Goal: Task Accomplishment & Management: Manage account settings

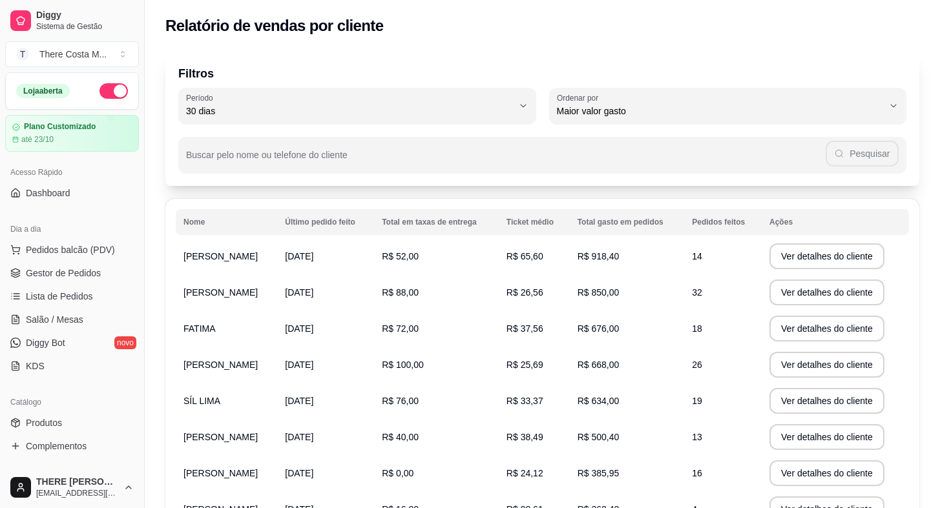
select select "30"
select select "HIGHEST_TOTAL_SPENT_WITH_ORDERS"
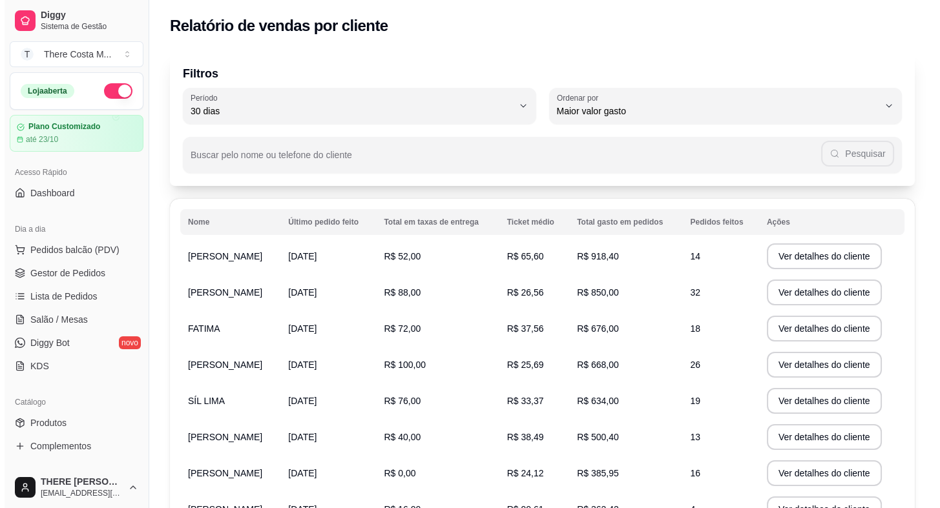
scroll to position [176, 0]
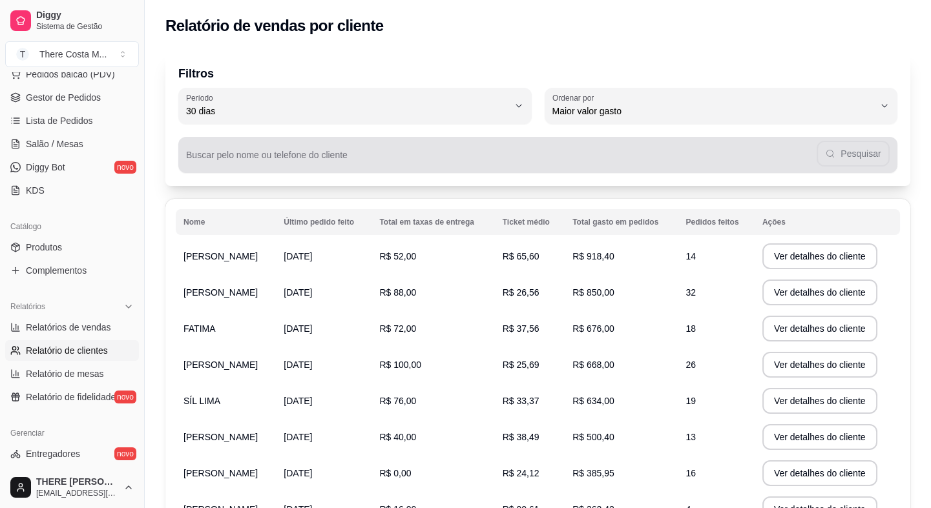
click at [257, 158] on input "Buscar pelo nome ou telefone do cliente" at bounding box center [501, 160] width 630 height 13
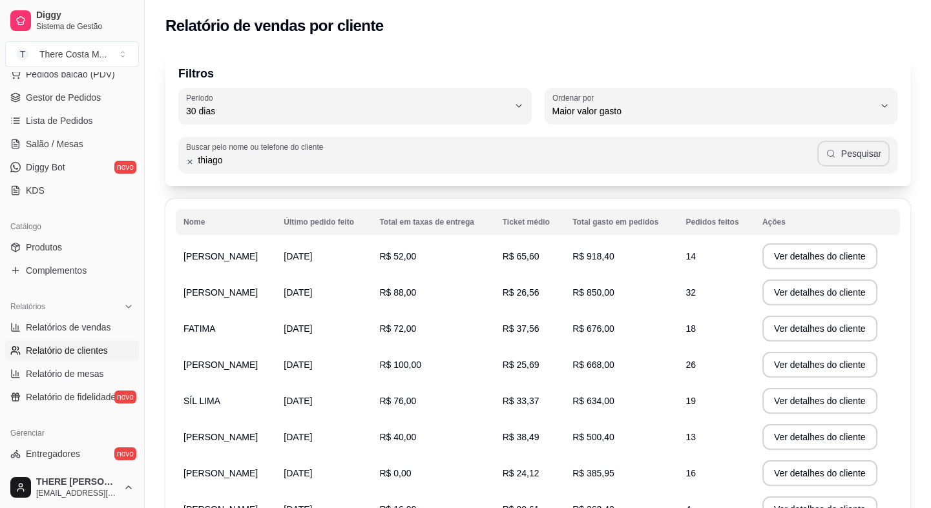
type input "thiago"
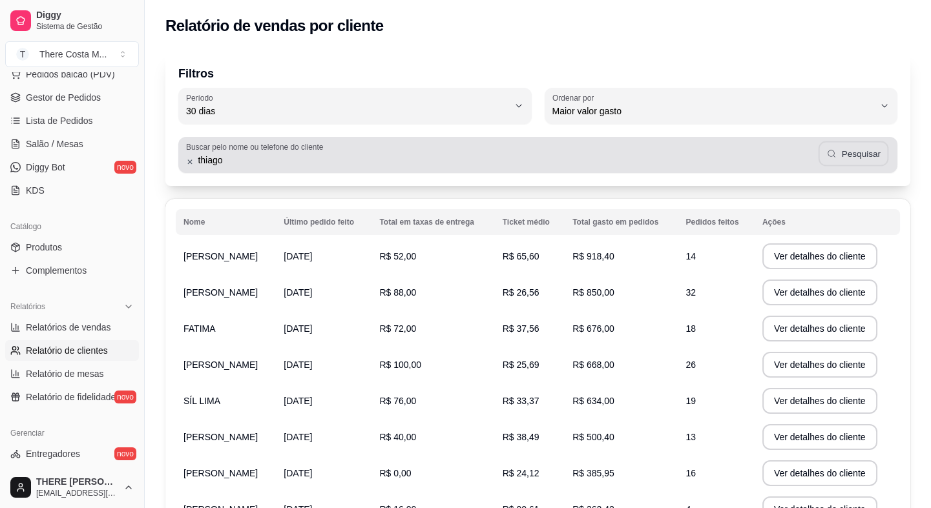
click at [856, 148] on button "Pesquisar" at bounding box center [853, 153] width 70 height 25
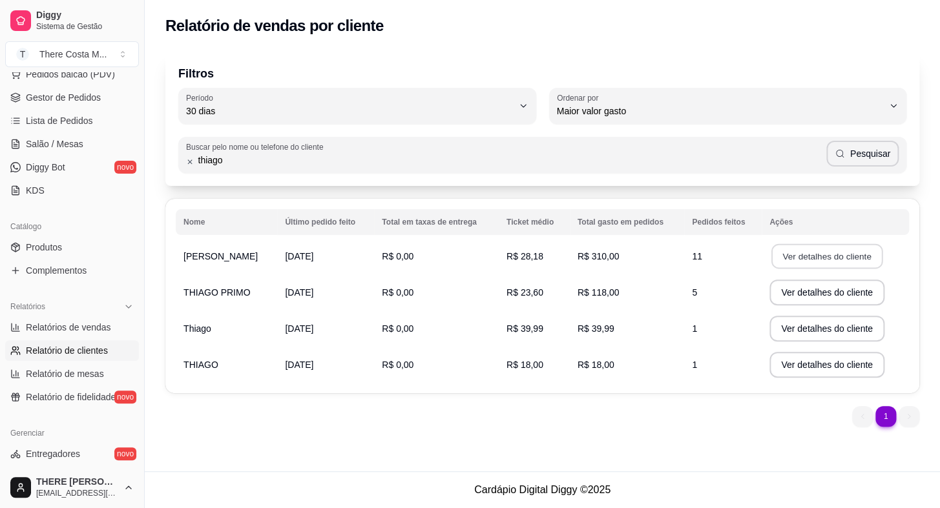
click at [845, 251] on button "Ver detalhes do cliente" at bounding box center [826, 256] width 111 height 25
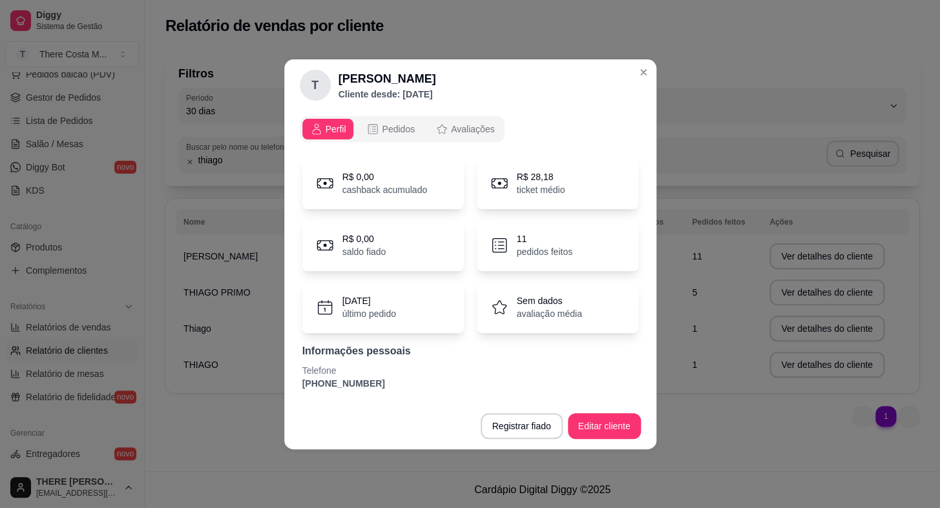
click at [578, 250] on div "11 pedidos feitos" at bounding box center [557, 246] width 161 height 52
click at [526, 244] on p "11" at bounding box center [545, 239] width 56 height 13
click at [495, 246] on icon at bounding box center [499, 245] width 19 height 19
click at [391, 125] on span "Pedidos" at bounding box center [398, 129] width 33 height 13
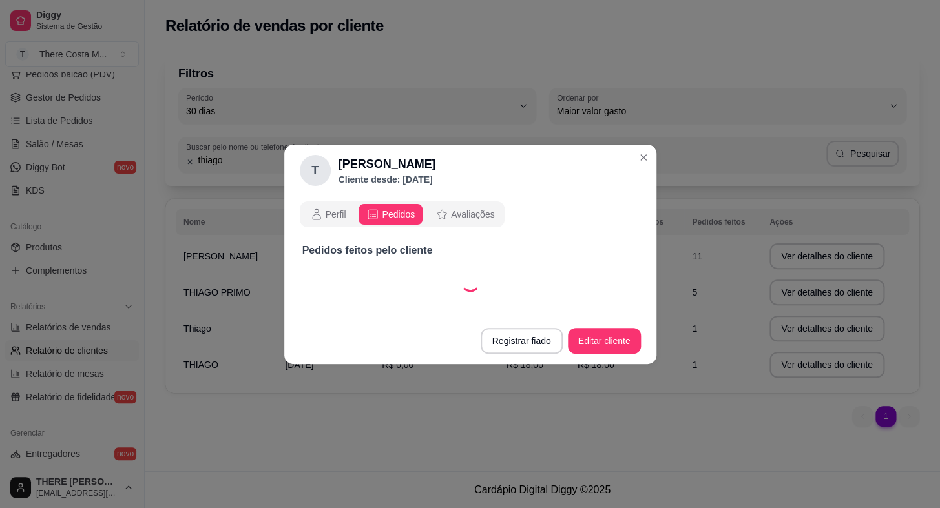
select select "30"
select select "ALL"
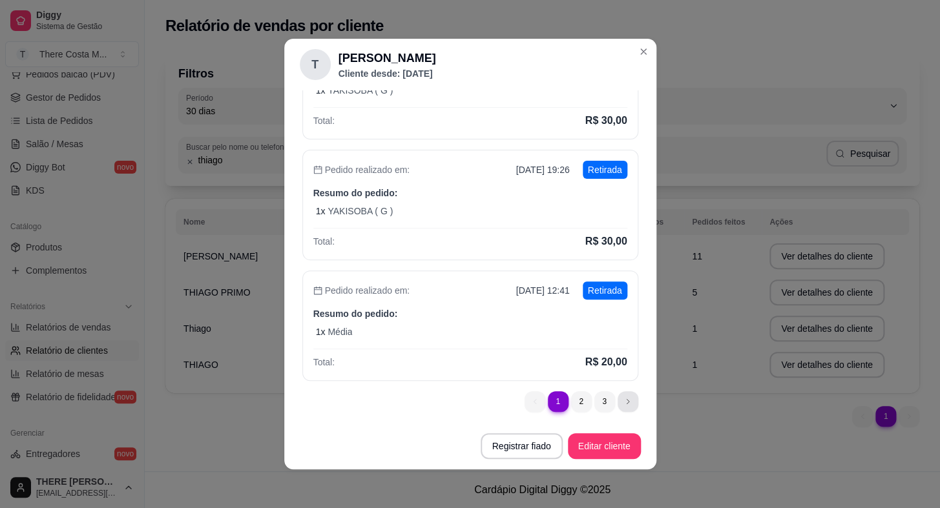
scroll to position [0, 0]
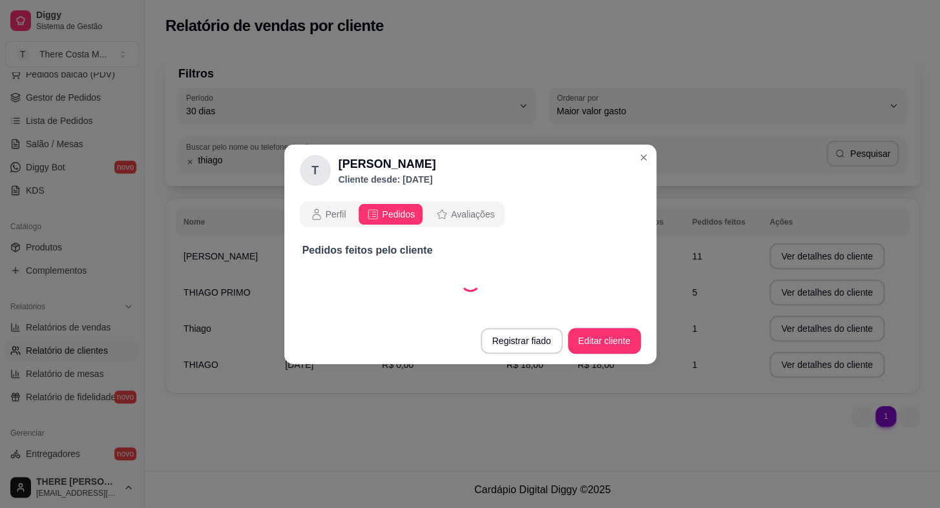
select select "30"
select select "ALL"
select select "30"
select select "ALL"
select select "30"
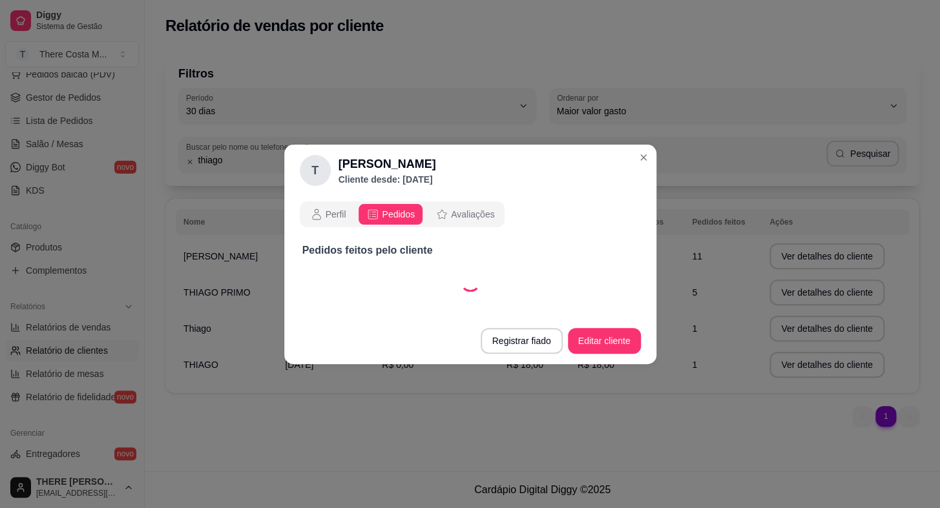
select select "ALL"
select select "30"
select select "ALL"
select select "30"
select select "ALL"
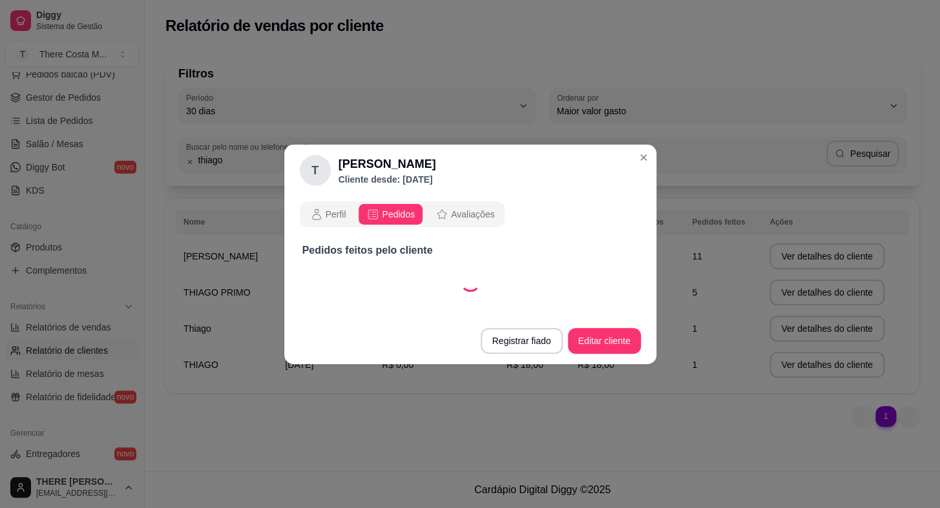
select select "30"
select select "ALL"
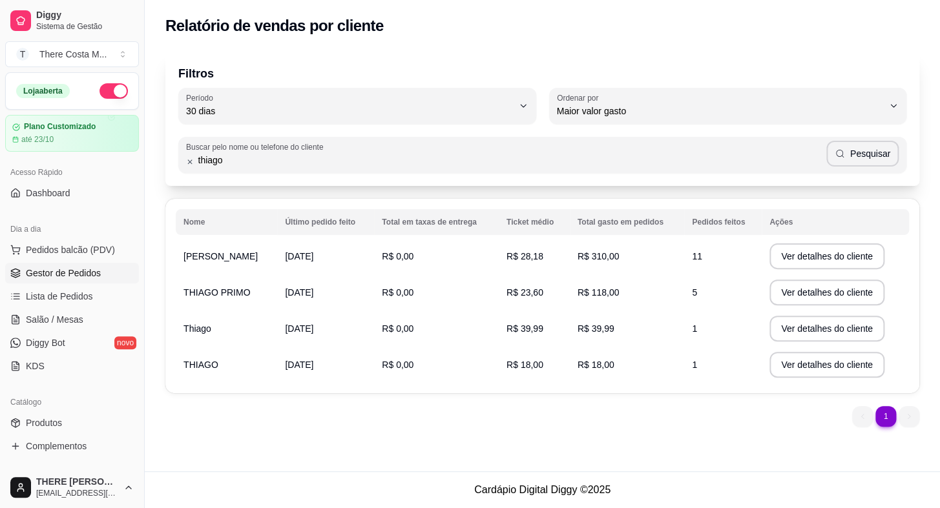
click at [57, 275] on span "Gestor de Pedidos" at bounding box center [63, 273] width 75 height 13
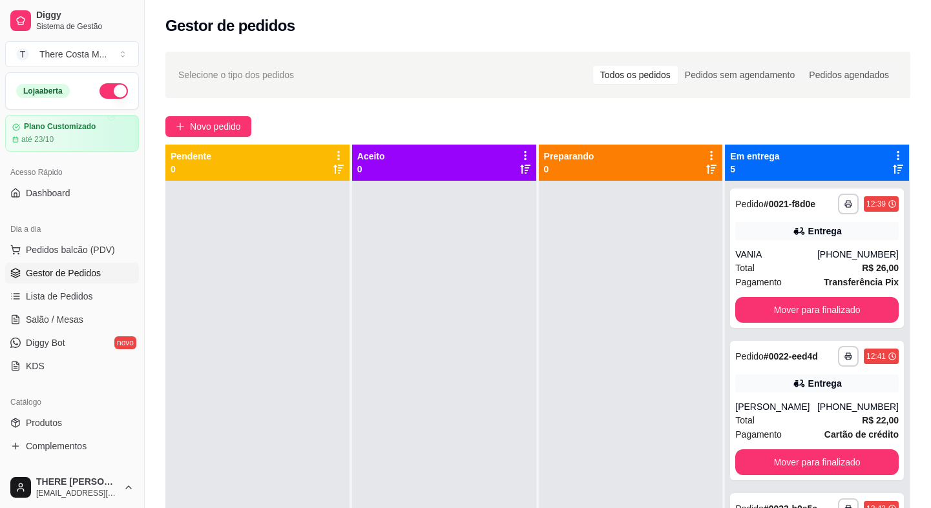
click at [226, 115] on div "**********" at bounding box center [538, 356] width 786 height 625
click at [224, 130] on span "Novo pedido" at bounding box center [215, 126] width 51 height 14
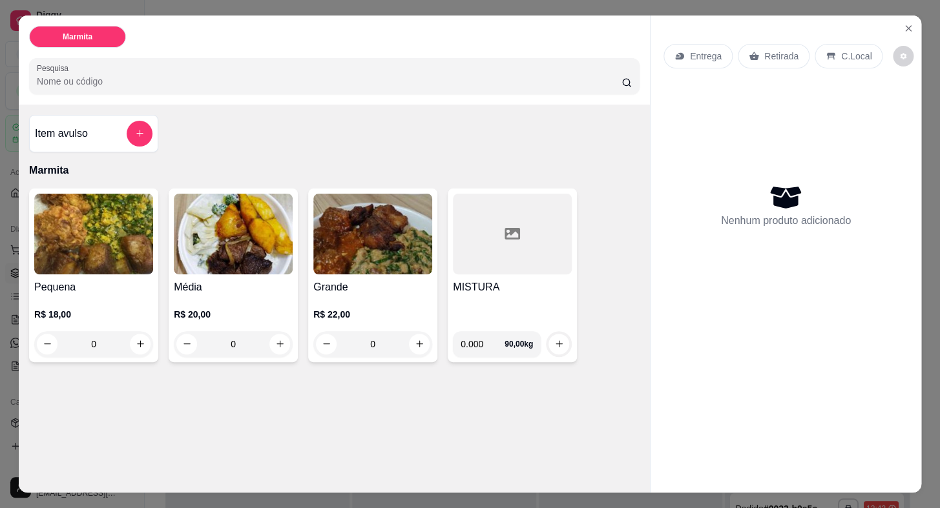
click at [91, 218] on img at bounding box center [93, 234] width 119 height 81
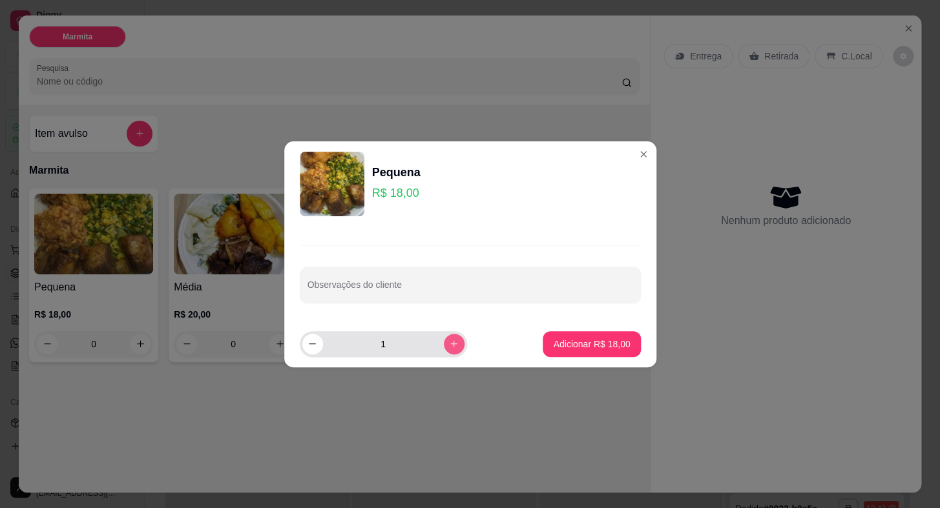
click at [456, 349] on div "1" at bounding box center [411, 344] width 223 height 26
click at [572, 342] on p "Adicionar R$ 18,00" at bounding box center [591, 344] width 77 height 13
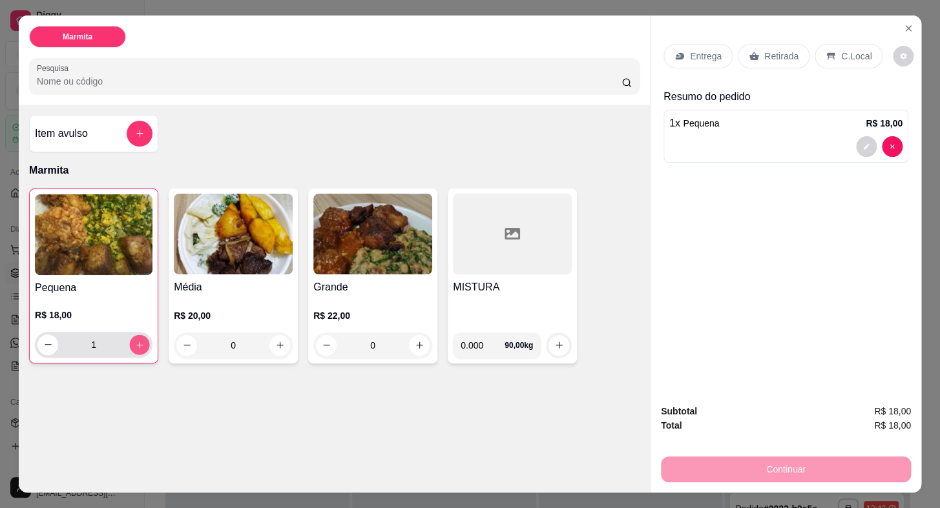
click at [143, 339] on button "increase-product-quantity" at bounding box center [140, 345] width 20 height 20
type input "2"
click at [247, 296] on div "R$ 20,00 0" at bounding box center [233, 327] width 119 height 62
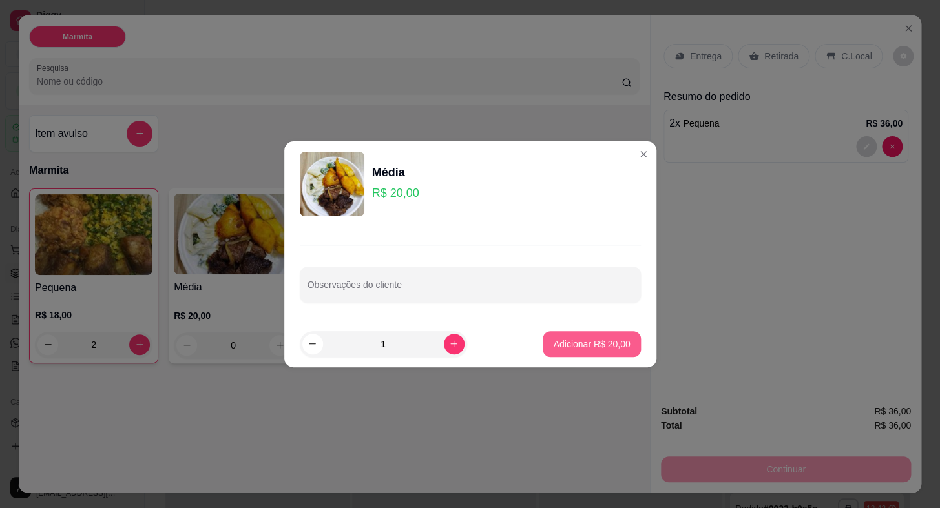
click at [604, 343] on p "Adicionar R$ 20,00" at bounding box center [591, 344] width 77 height 13
type input "1"
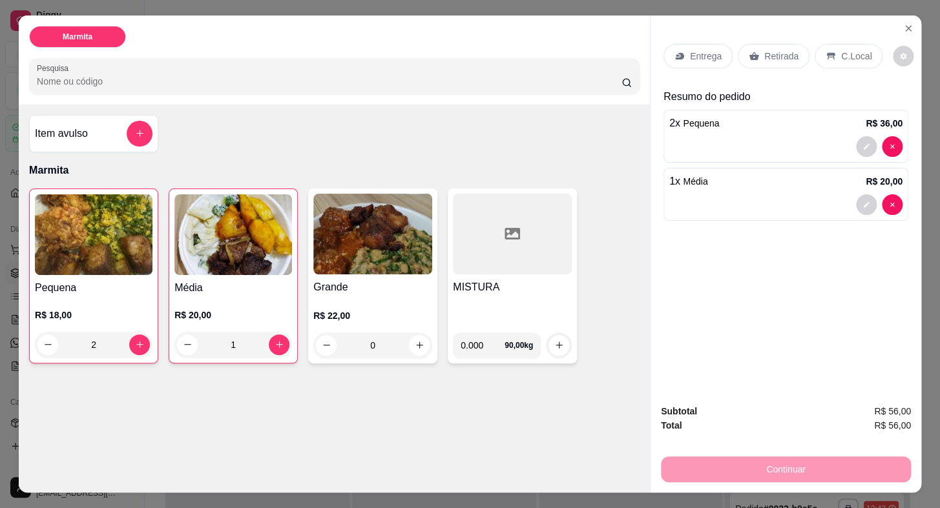
click at [697, 59] on div "Entrega" at bounding box center [697, 56] width 69 height 25
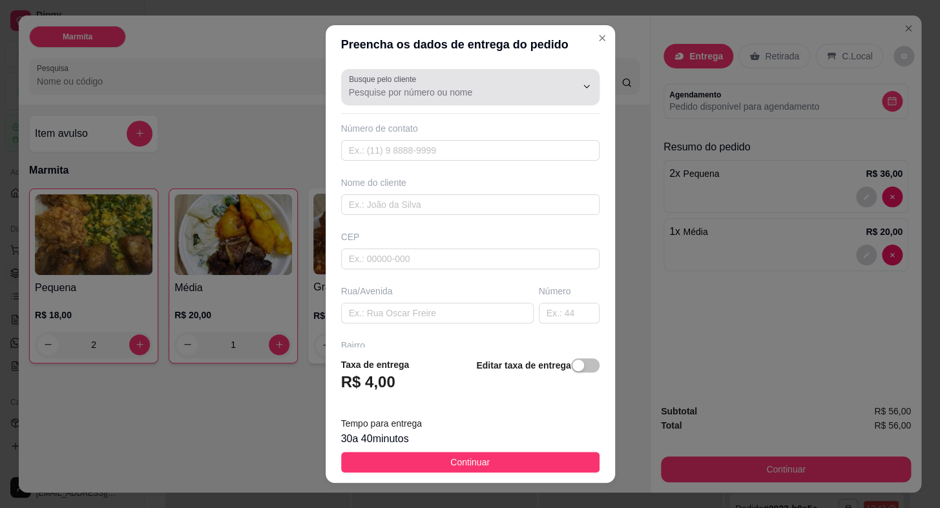
click at [378, 97] on input "Busque pelo cliente" at bounding box center [452, 92] width 207 height 13
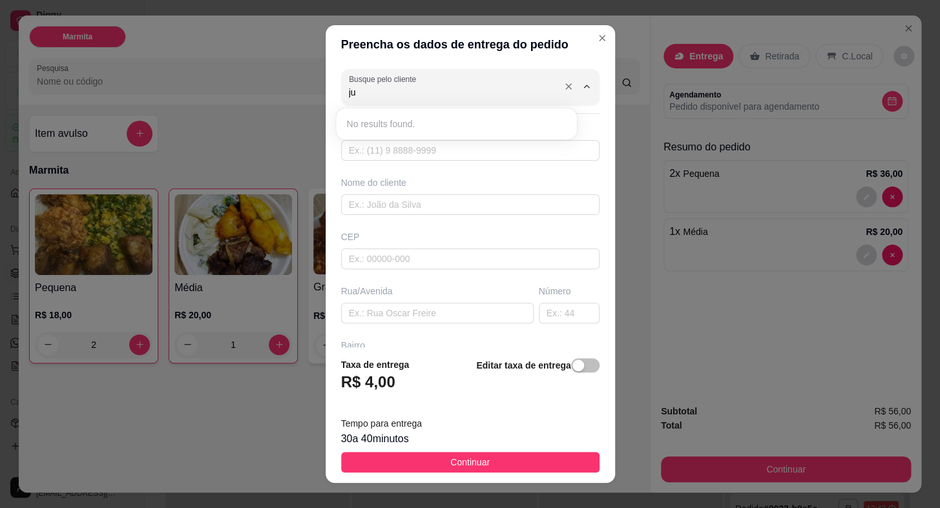
type input "j"
type input "e"
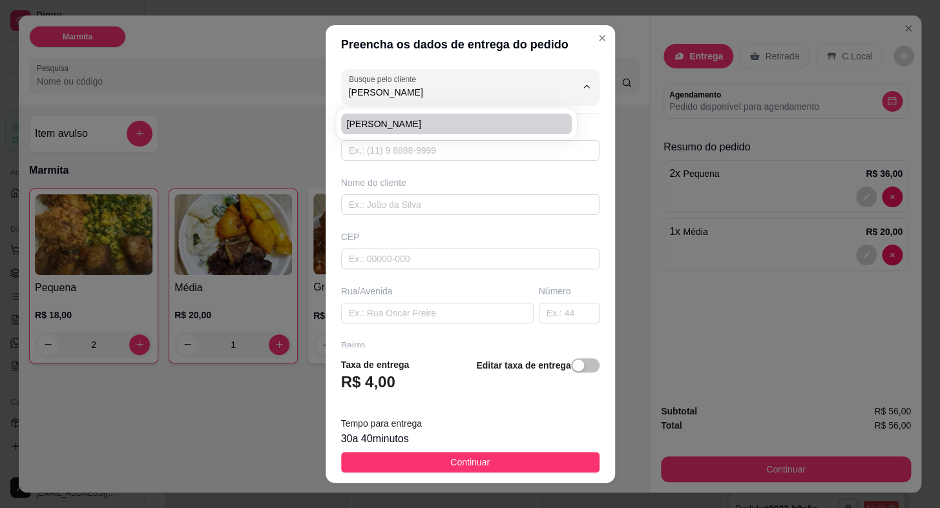
click at [380, 134] on li "[PERSON_NAME]" at bounding box center [456, 124] width 231 height 21
type input "[PERSON_NAME]"
type input "15996553151"
type input "[PERSON_NAME]"
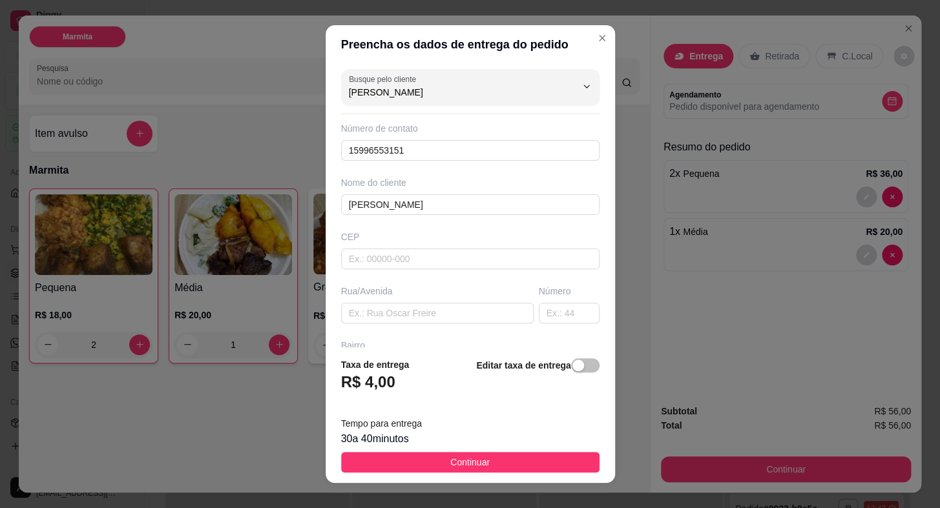
drag, startPoint x: 415, startPoint y: 96, endPoint x: 285, endPoint y: 89, distance: 130.0
click at [285, 89] on div "Preencha os dados de entrega do pedido Busque pelo cliente [PERSON_NAME] Número…" at bounding box center [470, 254] width 940 height 508
type input "[PERSON_NAME]"
click at [422, 101] on div "Busque pelo cliente [PERSON_NAME]" at bounding box center [470, 87] width 258 height 36
click at [583, 184] on div "Busque pelo cliente [PERSON_NAME] Número de contato 15996553151 Nome do cliente…" at bounding box center [470, 205] width 289 height 283
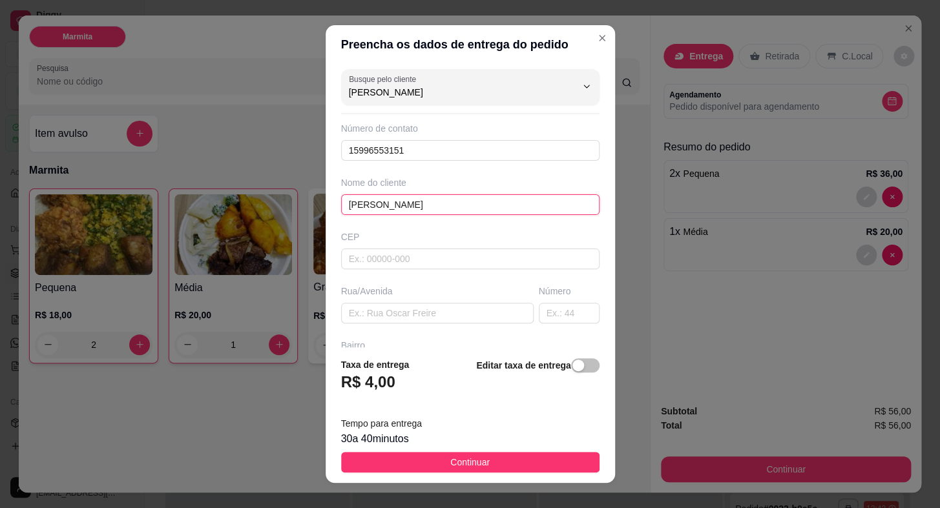
drag, startPoint x: 378, startPoint y: 211, endPoint x: 210, endPoint y: 224, distance: 169.1
click at [210, 224] on div "Preencha os dados de entrega do pedido Busque pelo cliente [PERSON_NAME] Número…" at bounding box center [470, 254] width 940 height 508
type input "JUNINHO EMPORIO"
click at [383, 316] on input "text" at bounding box center [437, 313] width 192 height 21
click at [368, 316] on input "text" at bounding box center [437, 313] width 192 height 21
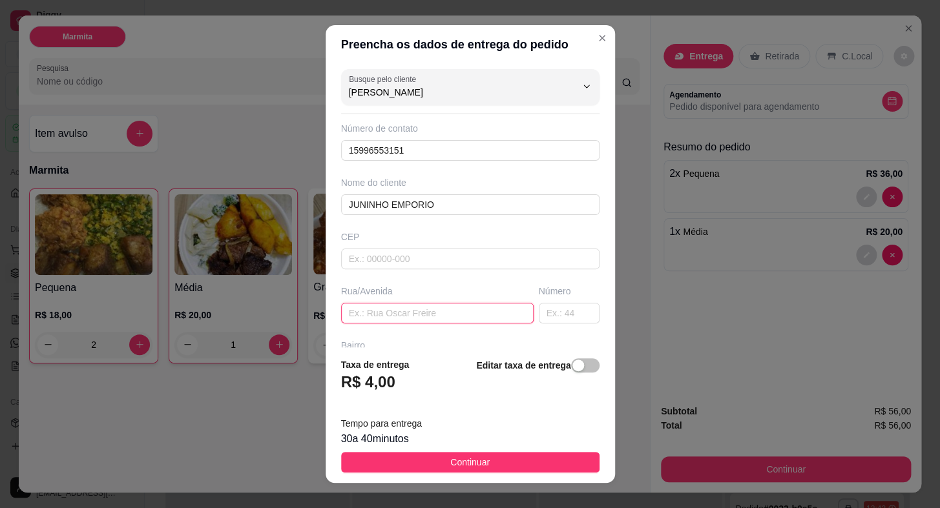
click at [368, 316] on input "text" at bounding box center [437, 313] width 192 height 21
click at [370, 315] on input "D" at bounding box center [437, 313] width 192 height 21
click at [404, 316] on input "D" at bounding box center [437, 313] width 192 height 21
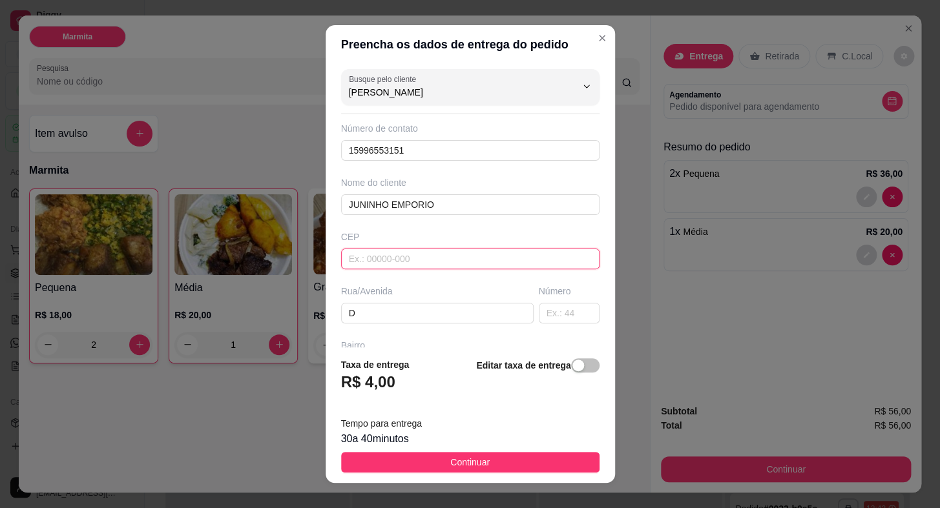
click at [404, 260] on input "text" at bounding box center [470, 259] width 258 height 21
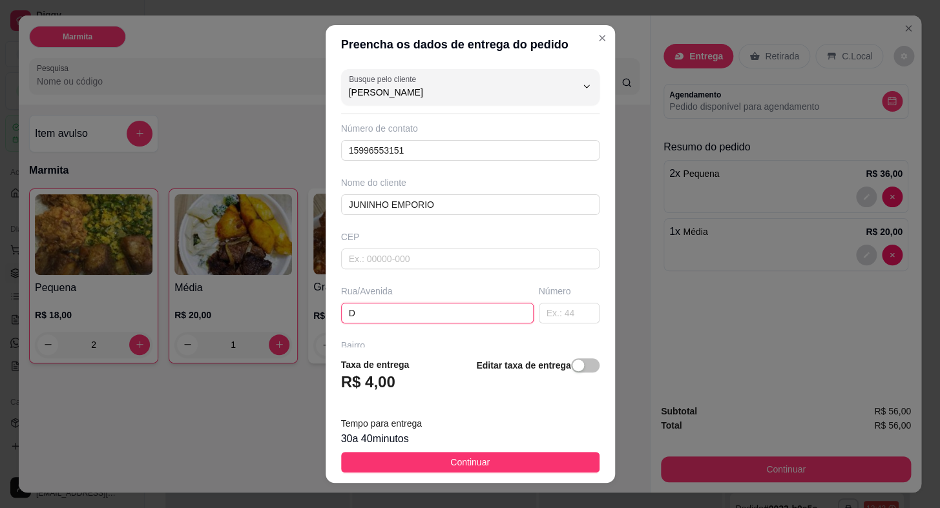
click at [415, 311] on input "D" at bounding box center [437, 313] width 192 height 21
type input "[PERSON_NAME]"
type input "0"
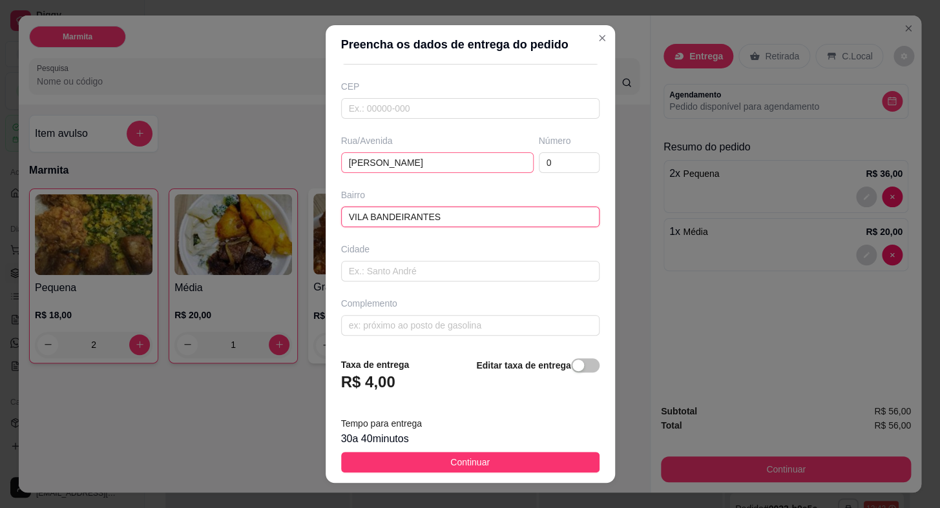
type input "VILA BANDEIRANTES"
type input "ITABERA"
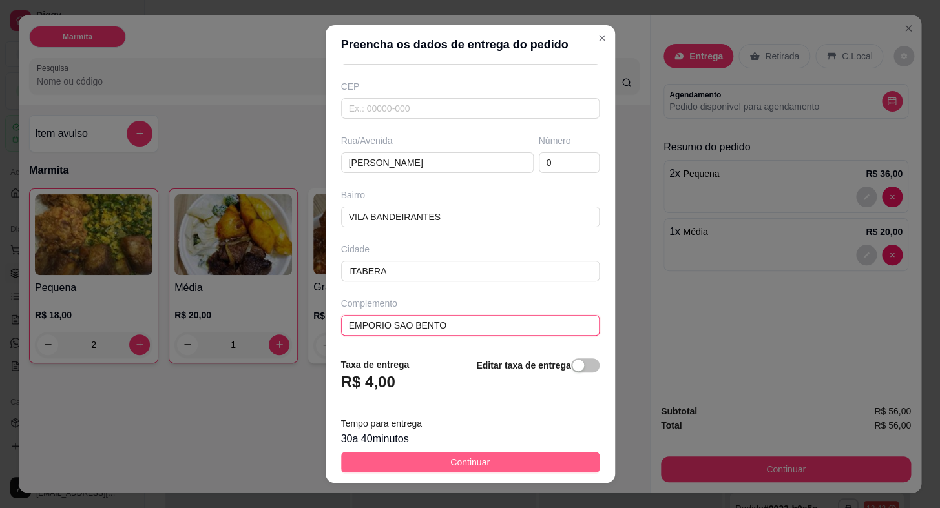
type input "EMPORIO SAO BENTO"
click at [460, 464] on span "Continuar" at bounding box center [469, 462] width 39 height 14
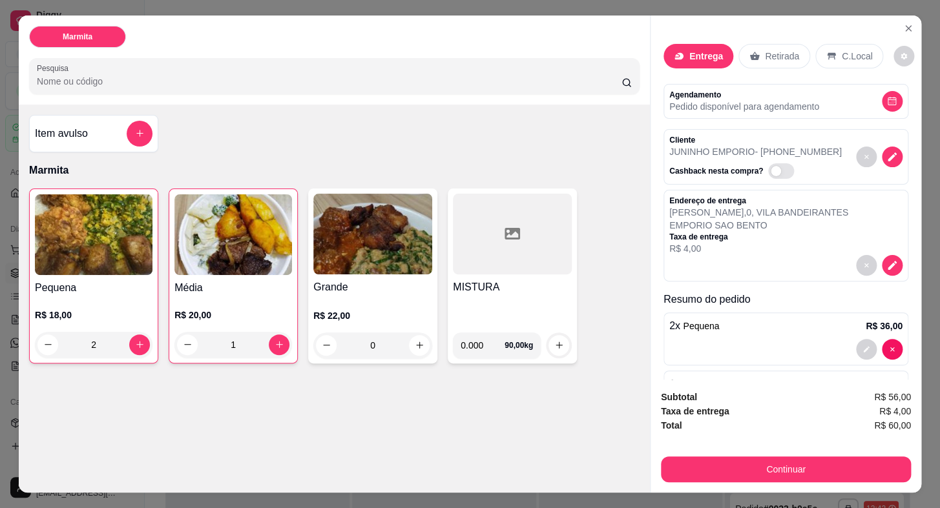
click at [267, 309] on p "R$ 20,00" at bounding box center [233, 315] width 118 height 13
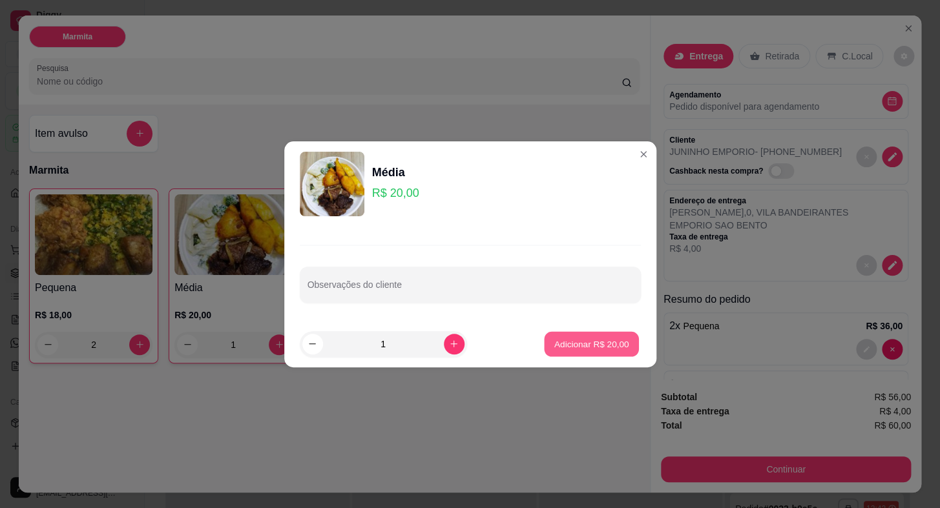
click at [559, 352] on button "Adicionar R$ 20,00" at bounding box center [591, 343] width 95 height 25
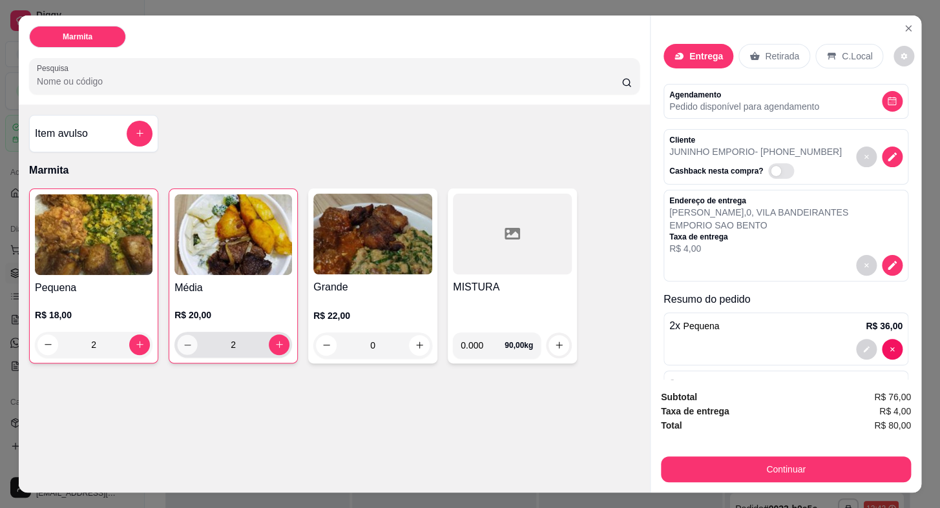
click at [183, 347] on button "decrease-product-quantity" at bounding box center [188, 345] width 20 height 20
type input "1"
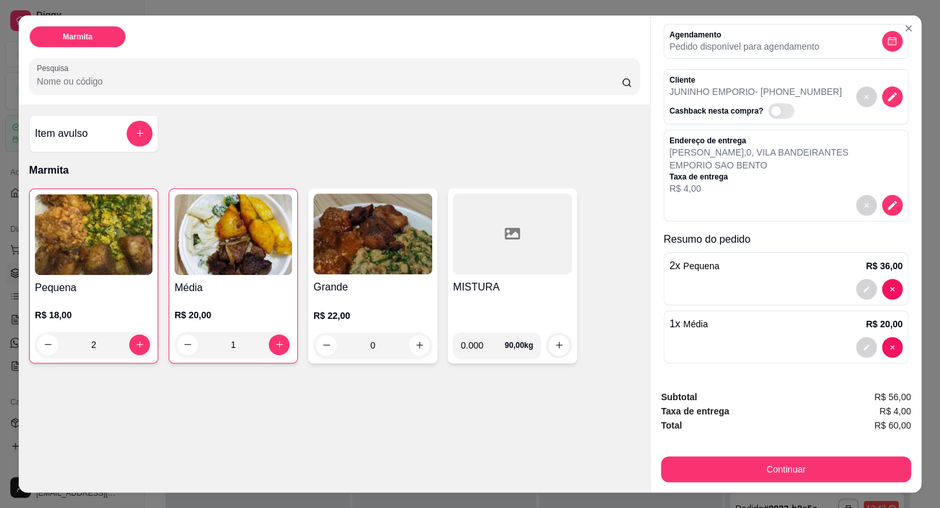
scroll to position [30, 0]
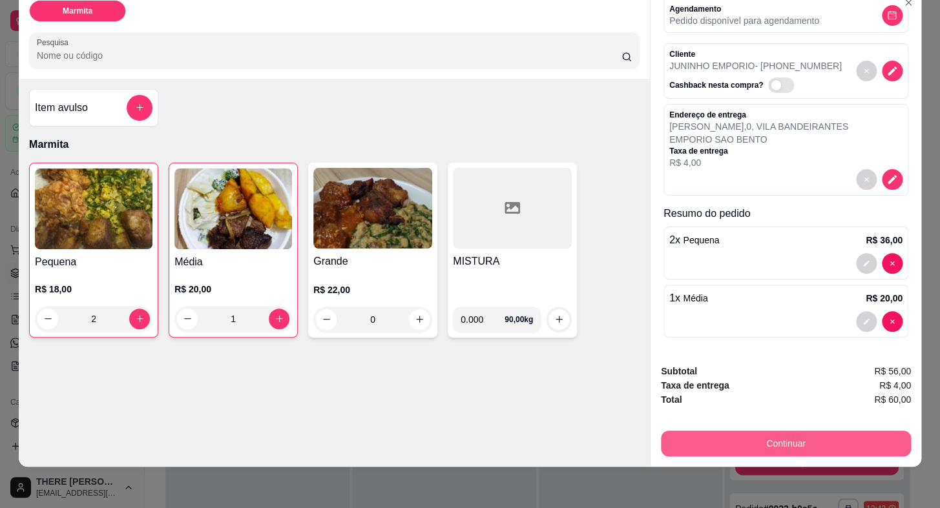
click at [769, 432] on button "Continuar" at bounding box center [786, 444] width 250 height 26
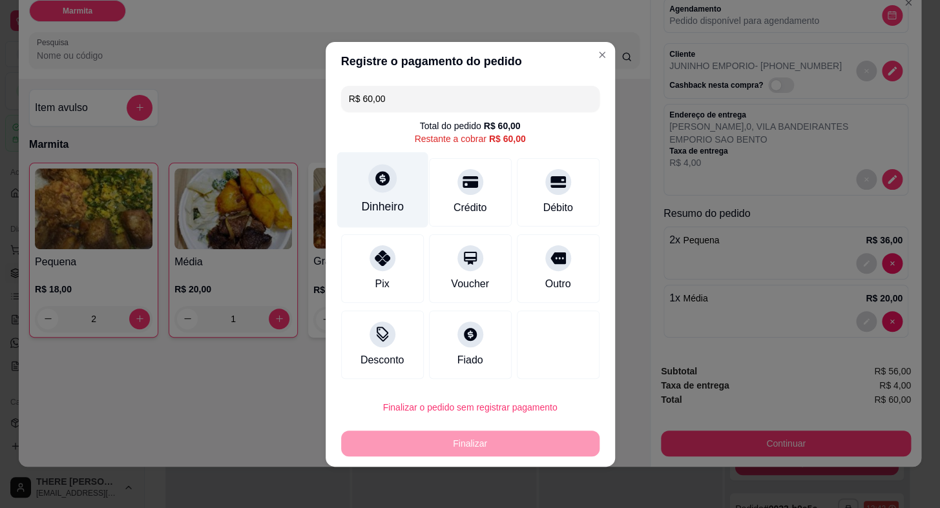
click at [386, 179] on icon at bounding box center [382, 178] width 14 height 14
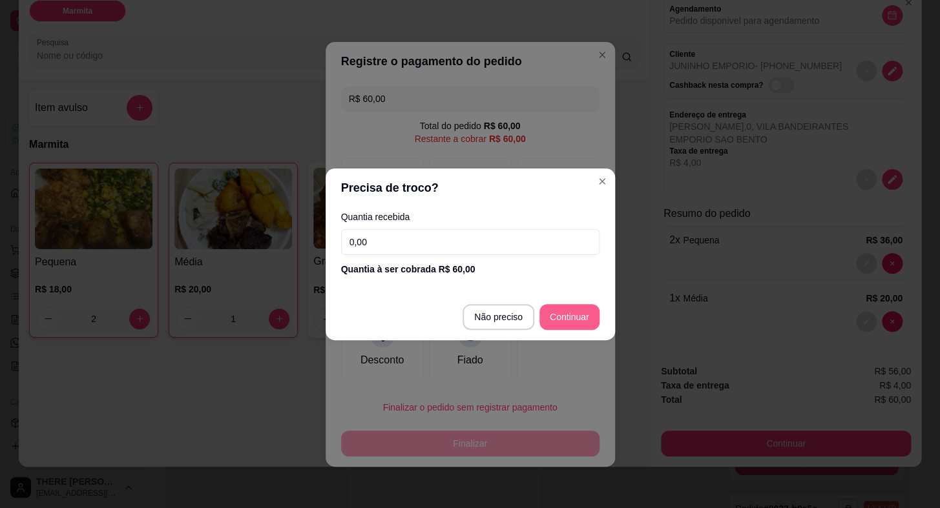
type input "R$ 0,00"
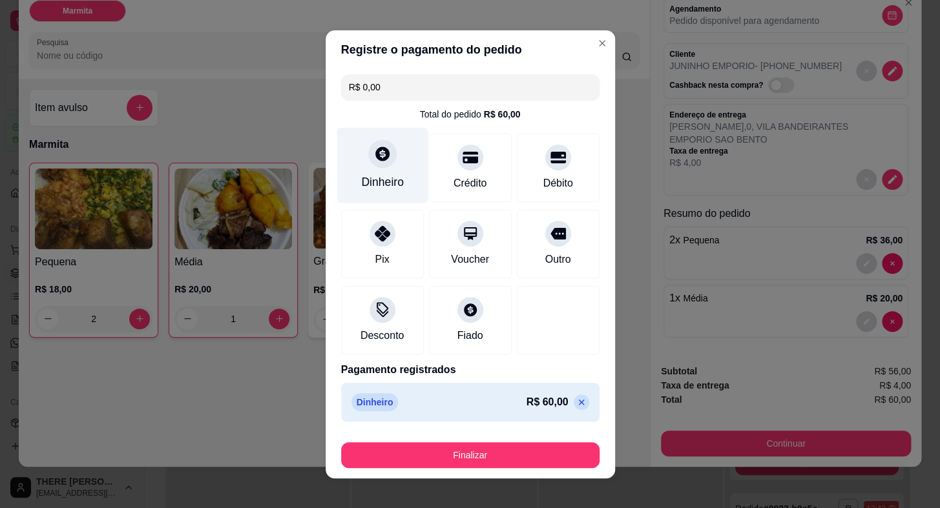
click at [384, 163] on div at bounding box center [382, 154] width 28 height 28
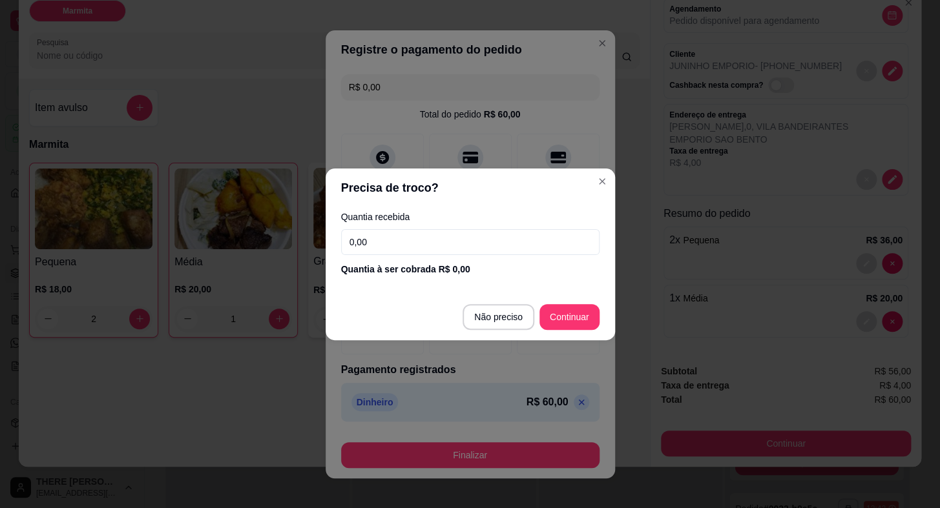
click at [410, 243] on input "0,00" at bounding box center [470, 242] width 258 height 26
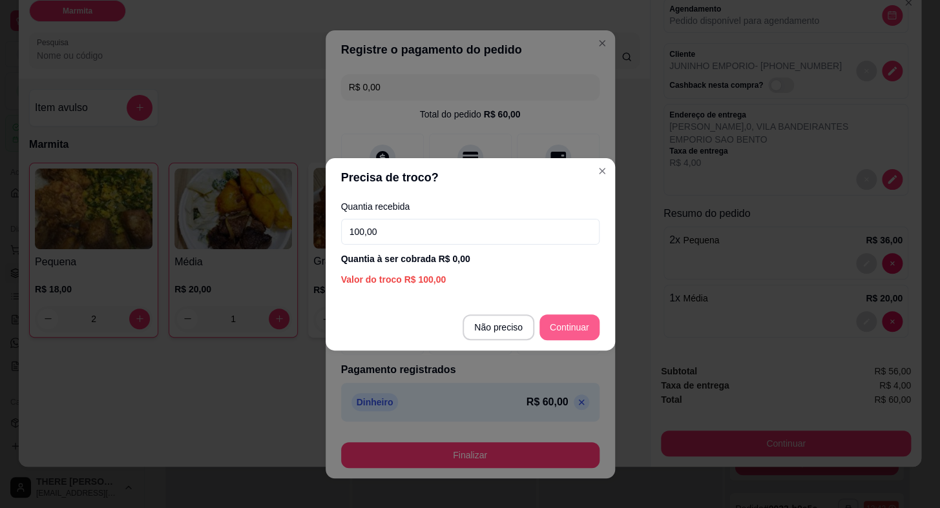
type input "100,00"
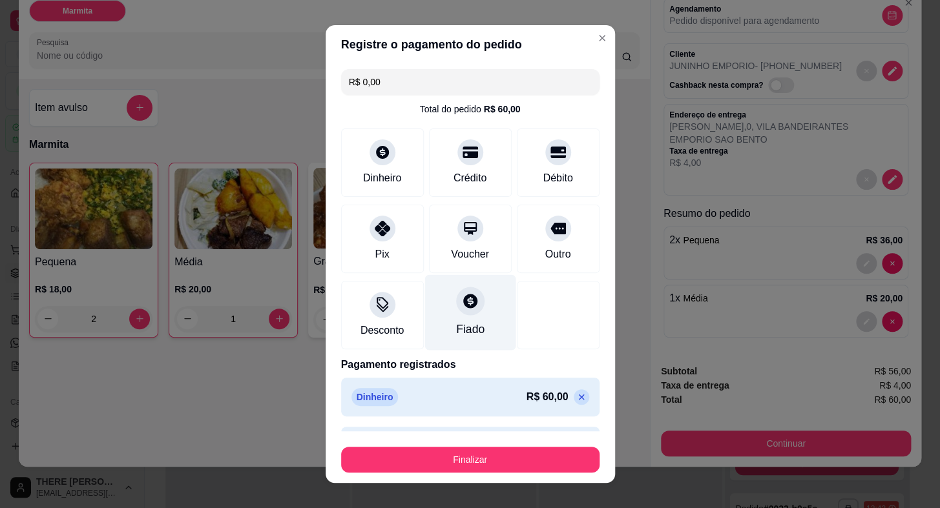
scroll to position [39, 0]
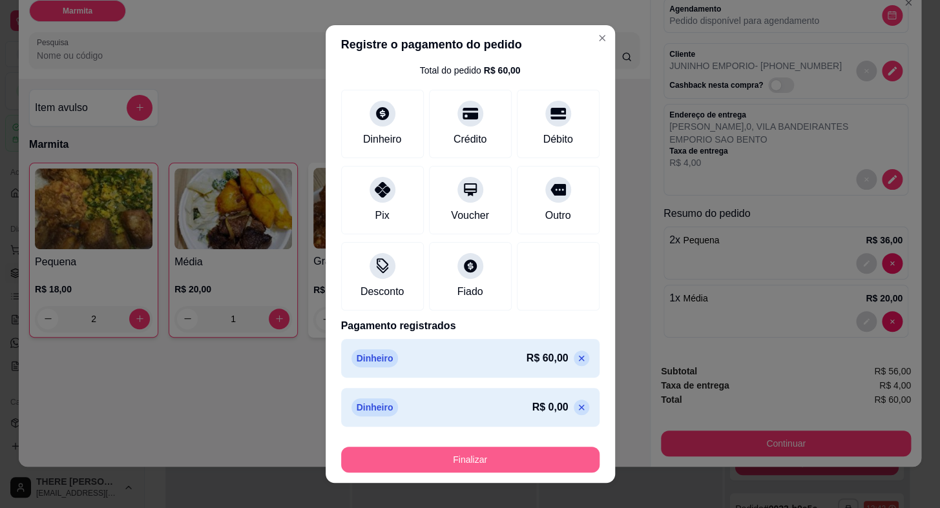
click at [521, 458] on button "Finalizar" at bounding box center [470, 460] width 258 height 26
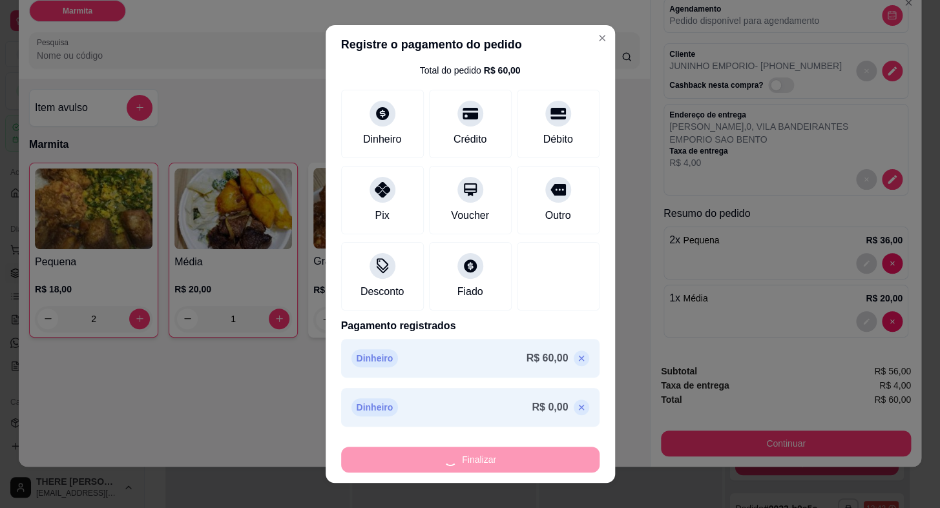
type input "0"
type input "-R$ 60,00"
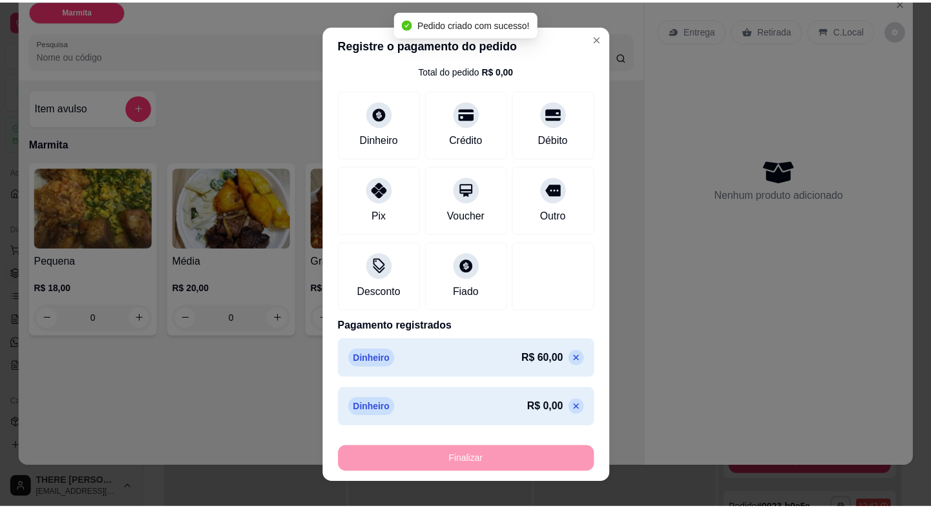
scroll to position [0, 0]
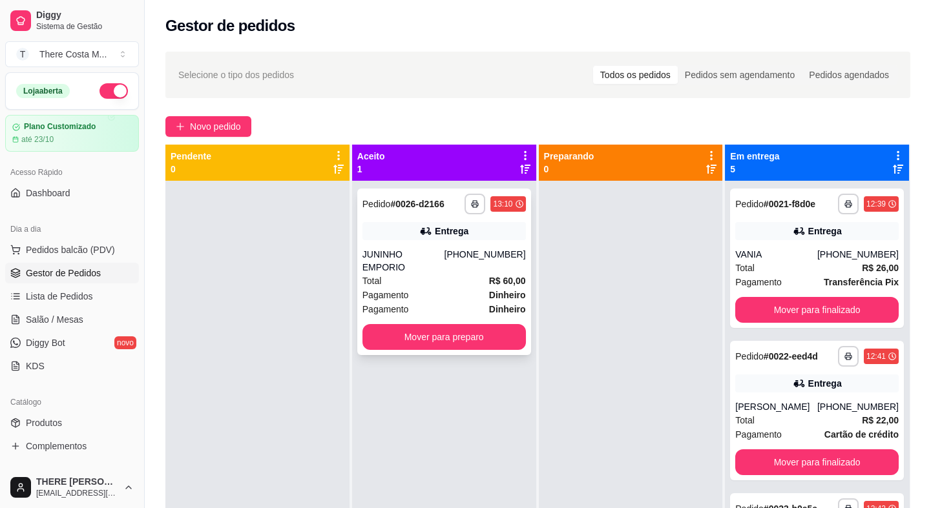
click at [481, 288] on div "Pagamento Dinheiro" at bounding box center [443, 295] width 163 height 14
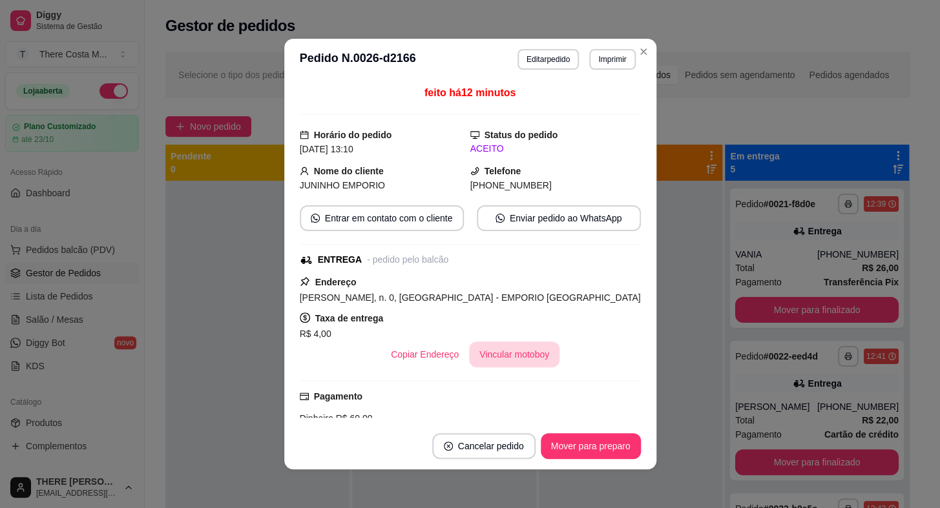
click at [508, 362] on button "Vincular motoboy" at bounding box center [514, 355] width 90 height 26
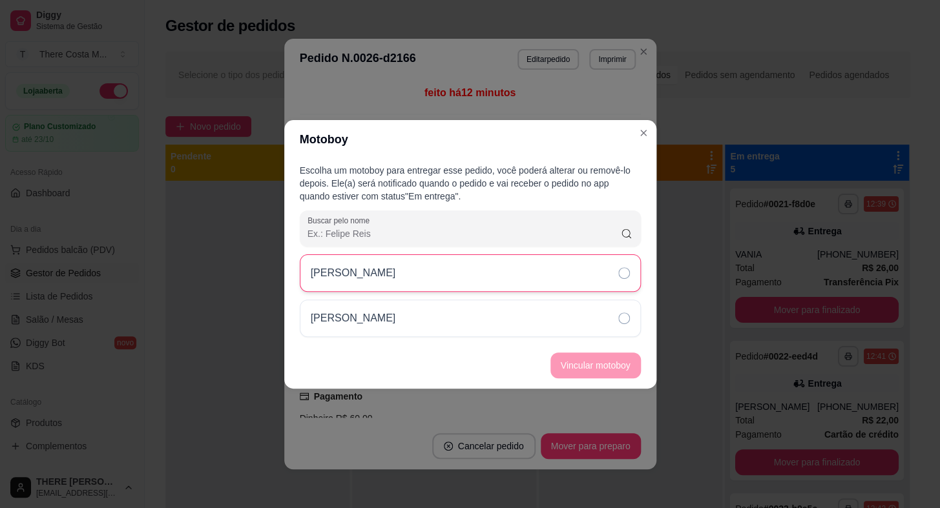
click at [562, 288] on div "[PERSON_NAME]" at bounding box center [470, 272] width 341 height 37
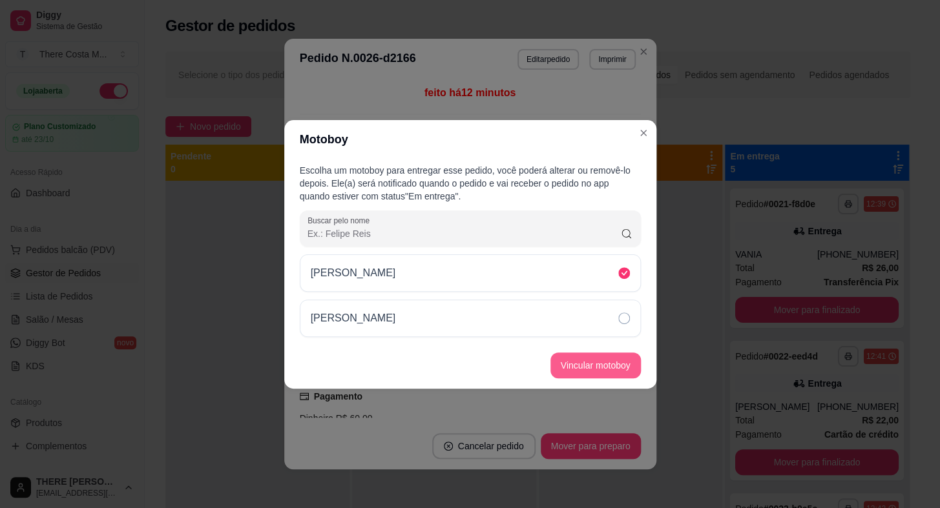
click at [588, 373] on button "Vincular motoboy" at bounding box center [595, 366] width 90 height 26
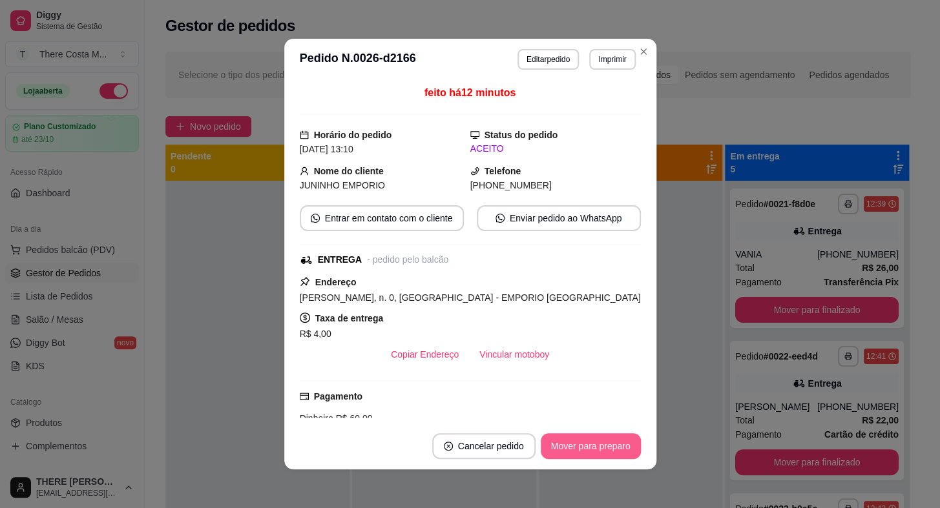
click at [599, 444] on button "Mover para preparo" at bounding box center [591, 446] width 100 height 26
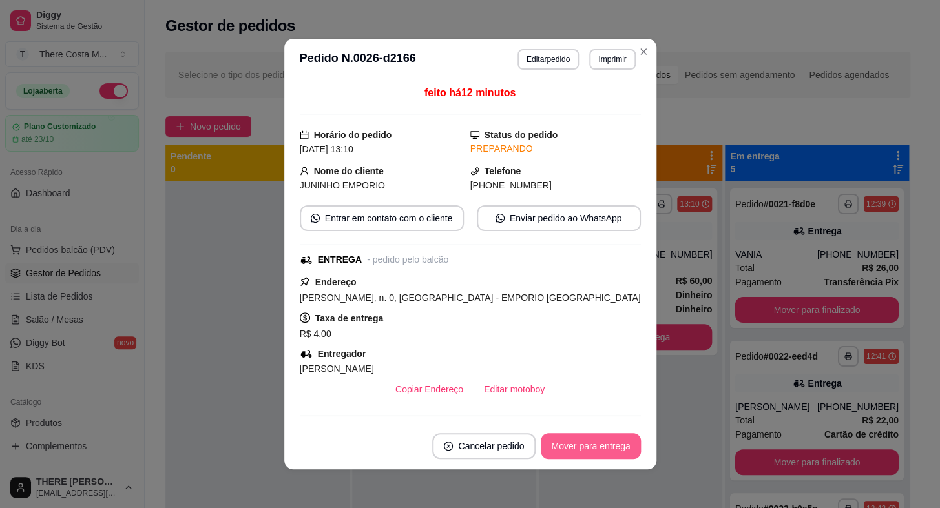
click at [589, 451] on button "Mover para entrega" at bounding box center [590, 446] width 99 height 26
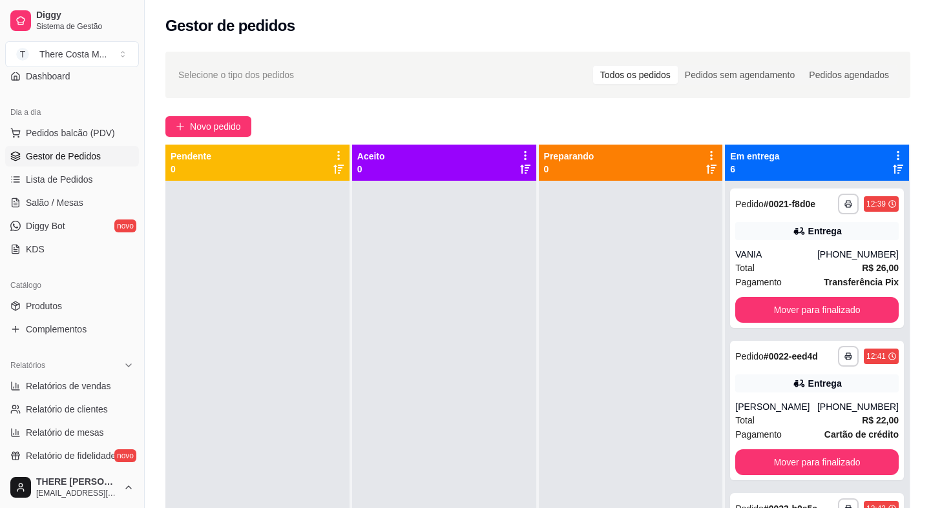
scroll to position [293, 0]
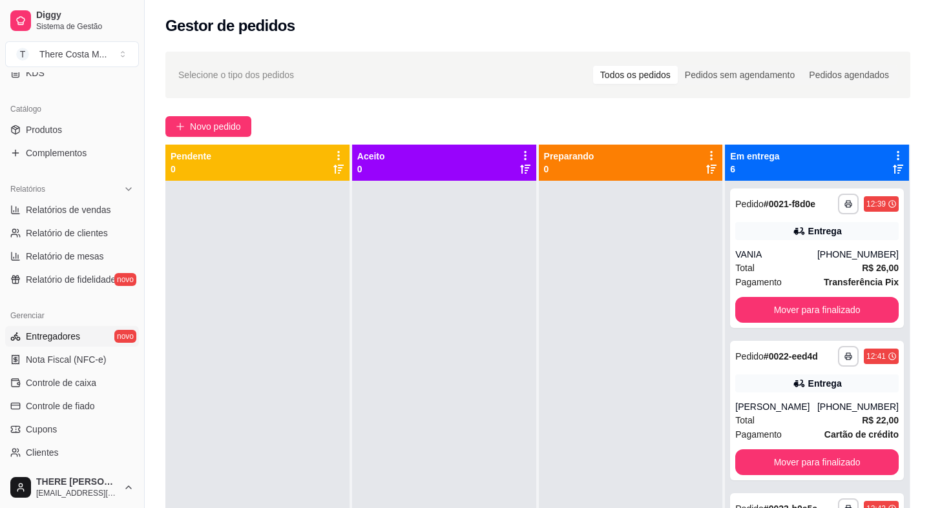
click at [59, 334] on span "Entregadores" at bounding box center [53, 336] width 54 height 13
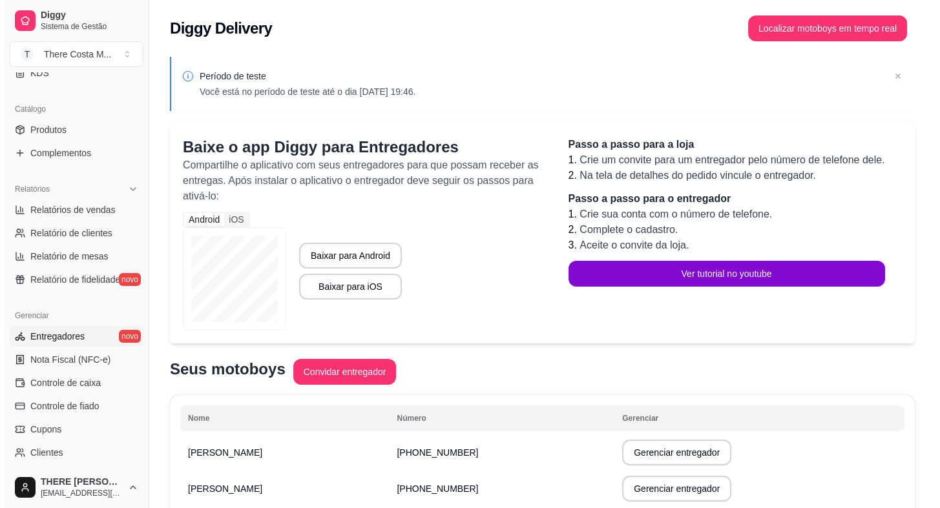
scroll to position [61, 0]
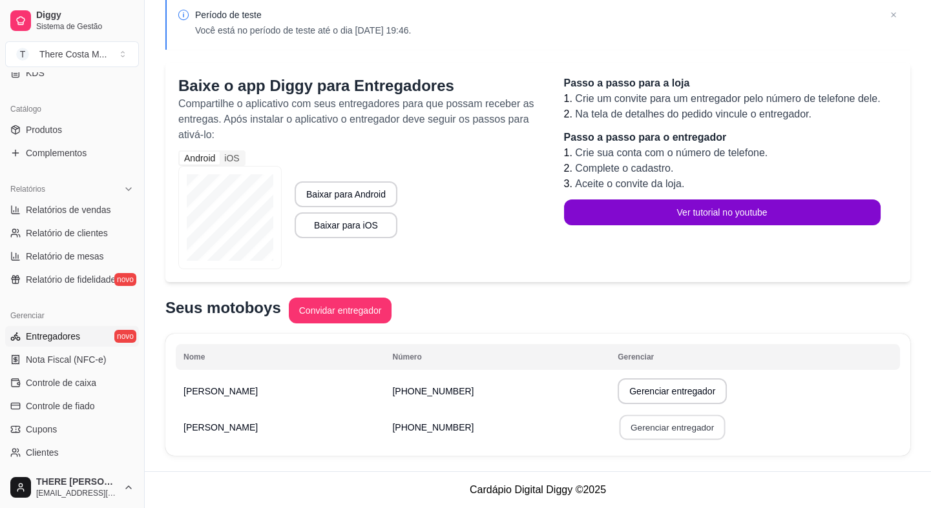
click at [619, 426] on button "Gerenciar entregador" at bounding box center [672, 427] width 106 height 25
select select "30"
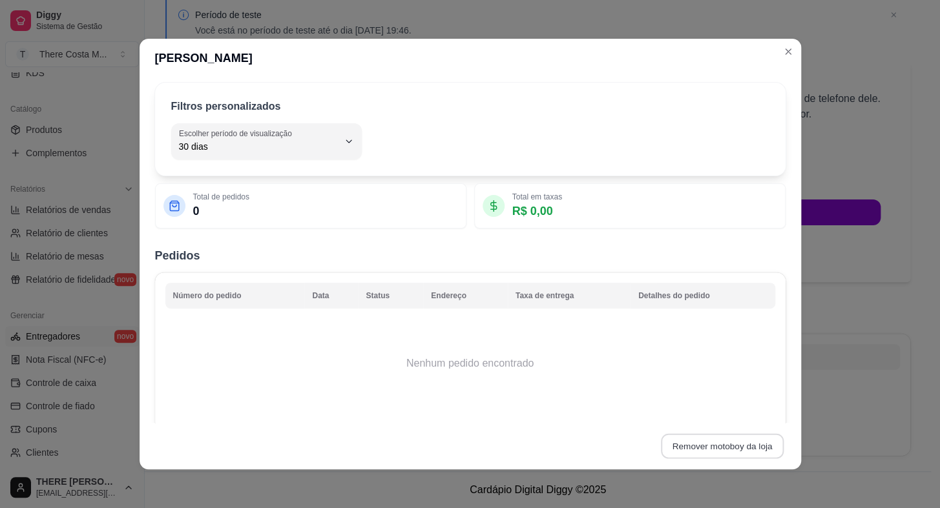
click at [736, 449] on button "Remover motoboy da loja" at bounding box center [722, 446] width 123 height 25
click at [752, 403] on button "Confirmar" at bounding box center [742, 410] width 48 height 20
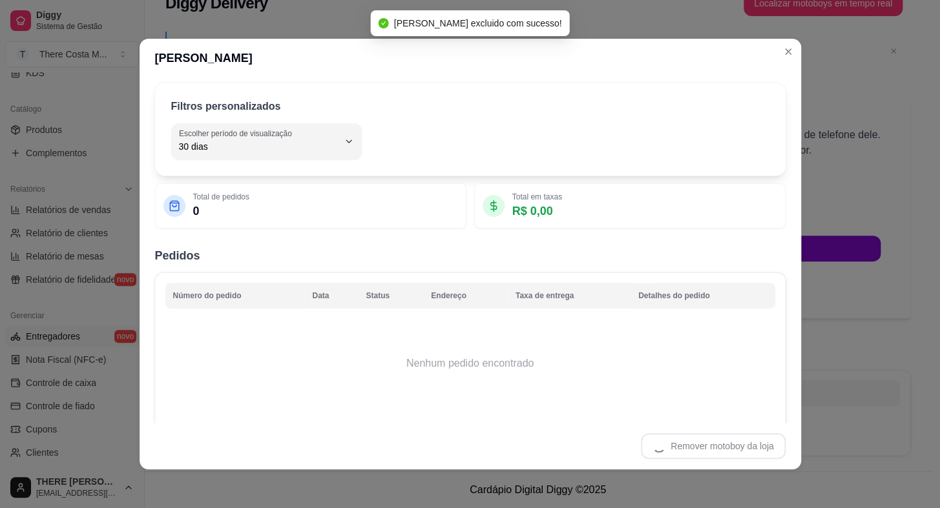
scroll to position [25, 0]
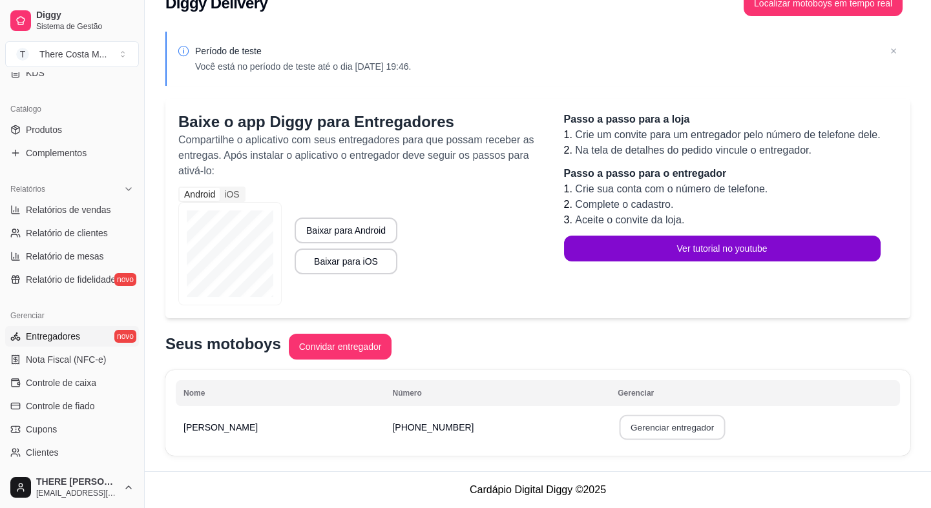
click at [625, 424] on button "Gerenciar entregador" at bounding box center [672, 427] width 106 height 25
select select "30"
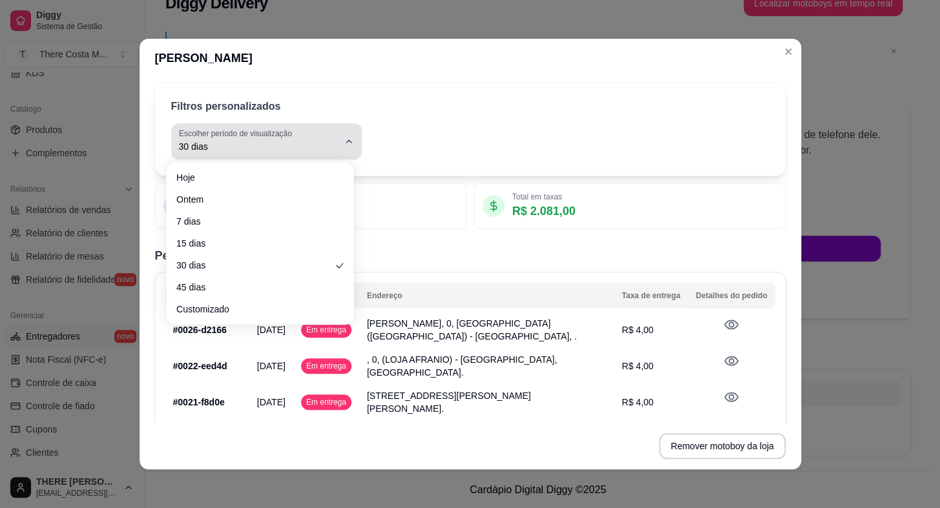
click at [329, 149] on span "30 dias" at bounding box center [259, 146] width 160 height 13
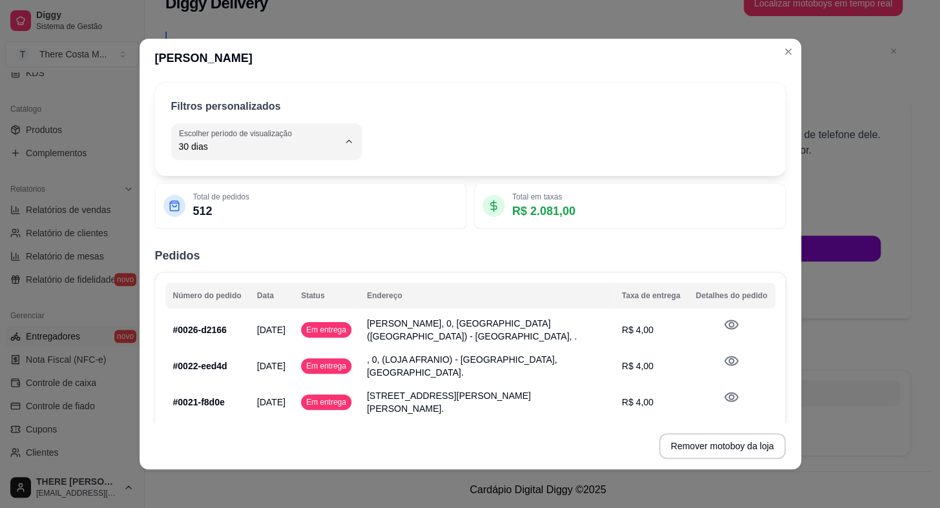
click at [227, 285] on span "45 dias" at bounding box center [254, 282] width 148 height 12
type input "45"
select select "45"
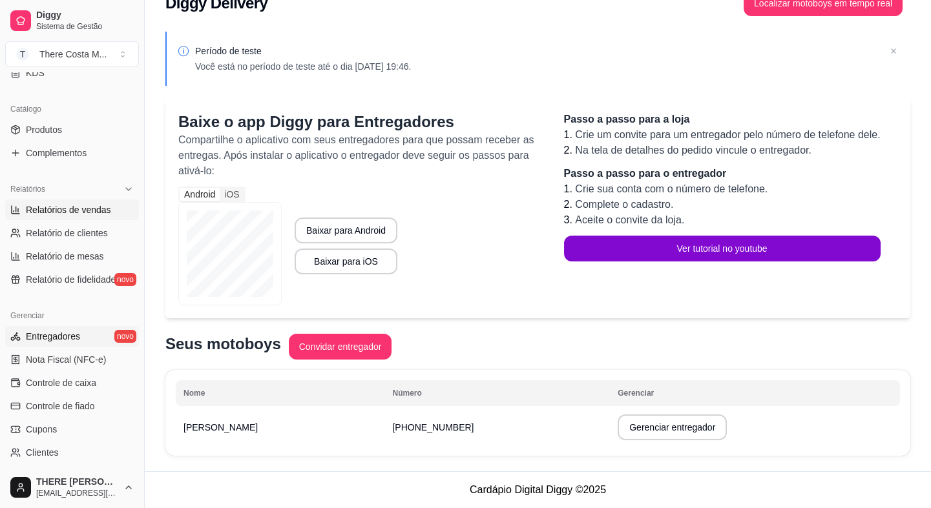
scroll to position [58, 0]
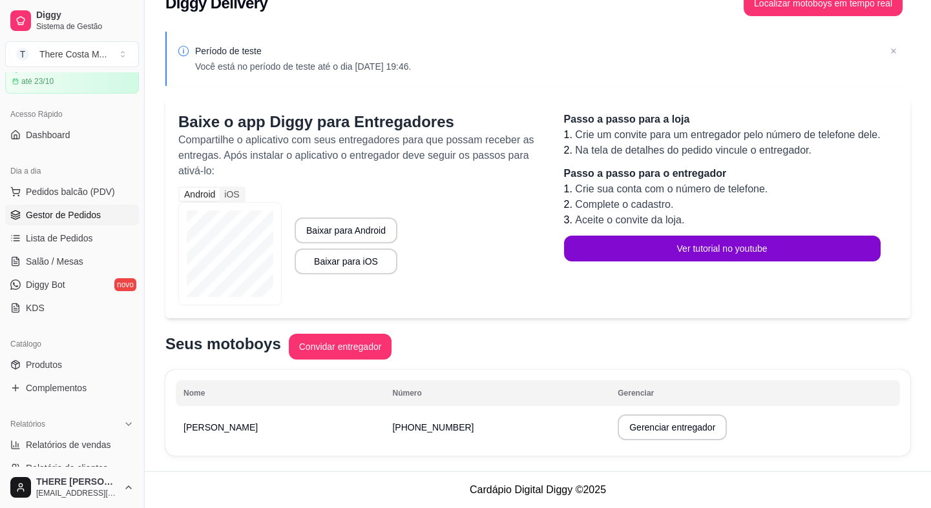
click at [90, 205] on link "Gestor de Pedidos" at bounding box center [72, 215] width 134 height 21
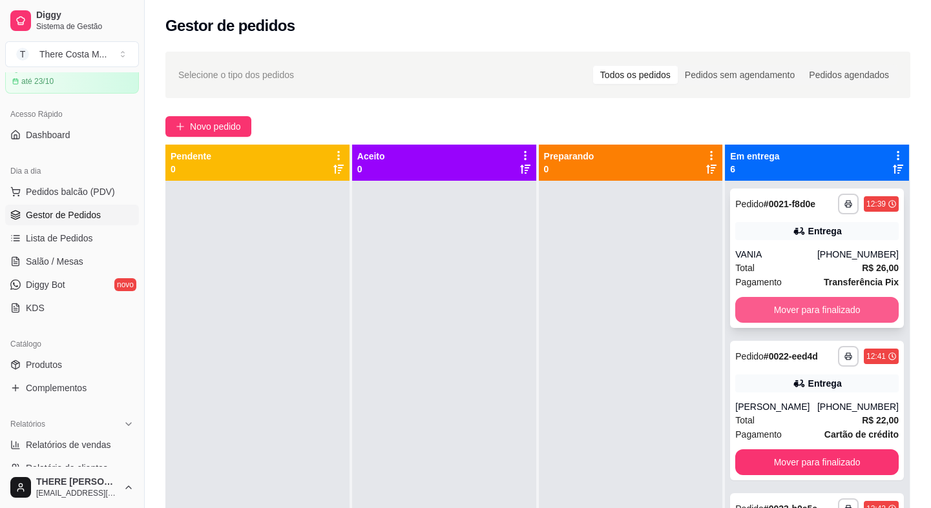
click at [814, 303] on button "Mover para finalizado" at bounding box center [816, 310] width 163 height 26
click at [811, 302] on button "Mover para finalizado" at bounding box center [816, 310] width 163 height 26
click at [811, 302] on button "Mover para finalizado" at bounding box center [817, 310] width 158 height 25
click at [811, 302] on button "Mover para finalizado" at bounding box center [816, 310] width 163 height 26
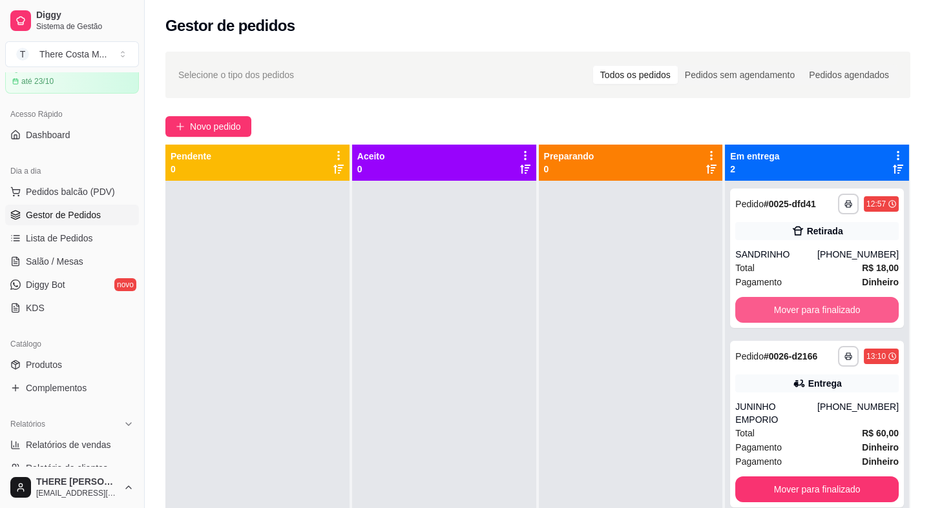
click at [811, 302] on button "Mover para finalizado" at bounding box center [816, 310] width 163 height 26
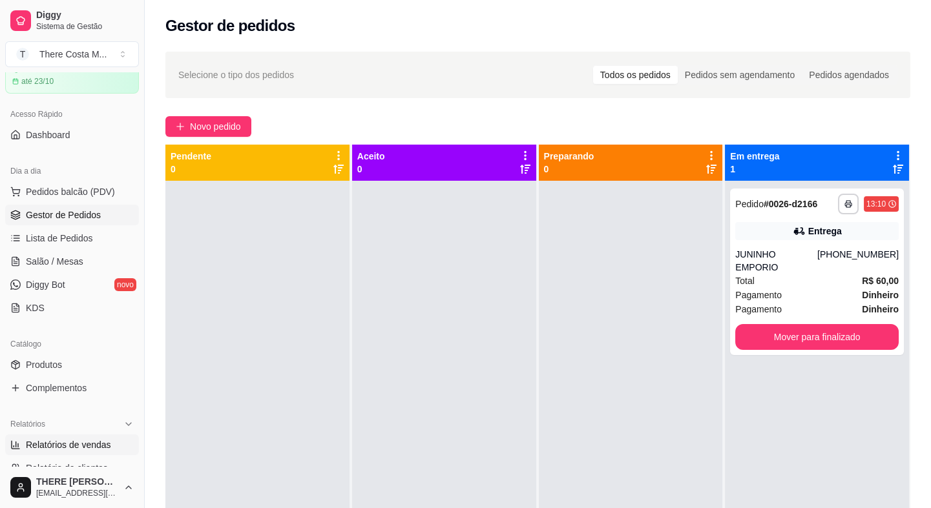
click at [99, 446] on span "Relatórios de vendas" at bounding box center [68, 445] width 85 height 13
select select "ALL"
select select "0"
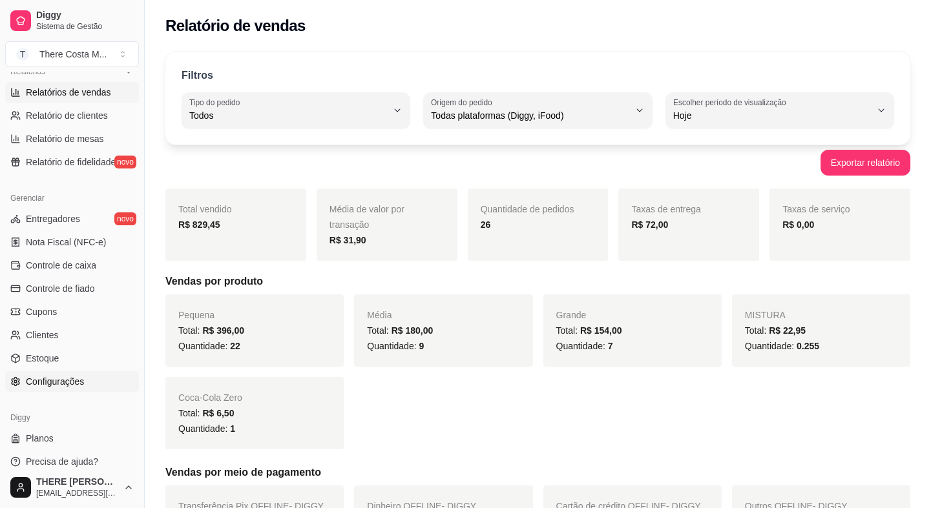
scroll to position [420, 0]
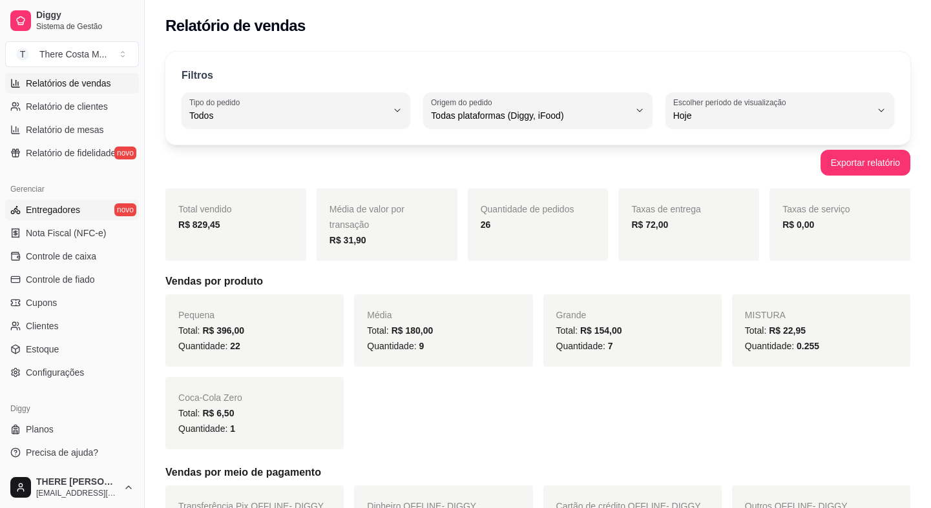
click at [88, 211] on link "Entregadores novo" at bounding box center [72, 210] width 134 height 21
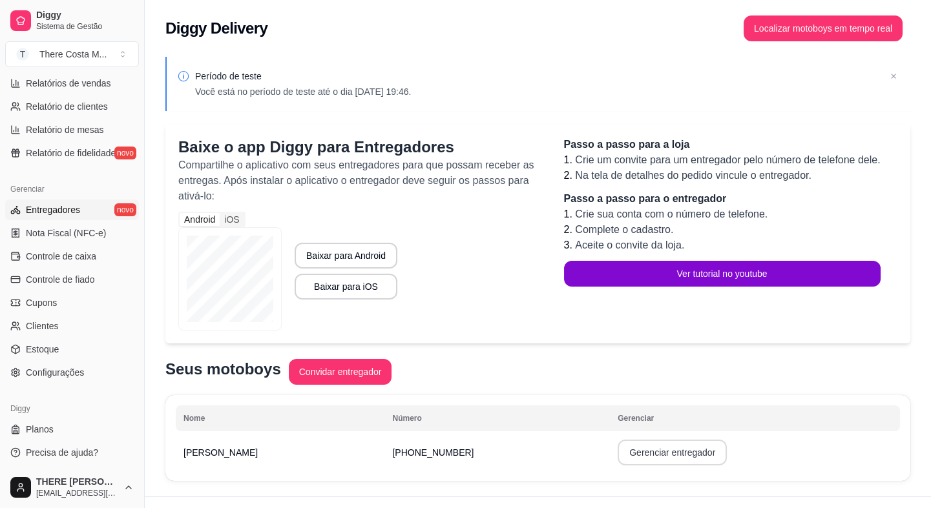
click at [650, 449] on button "Gerenciar entregador" at bounding box center [671, 453] width 109 height 26
select select "30"
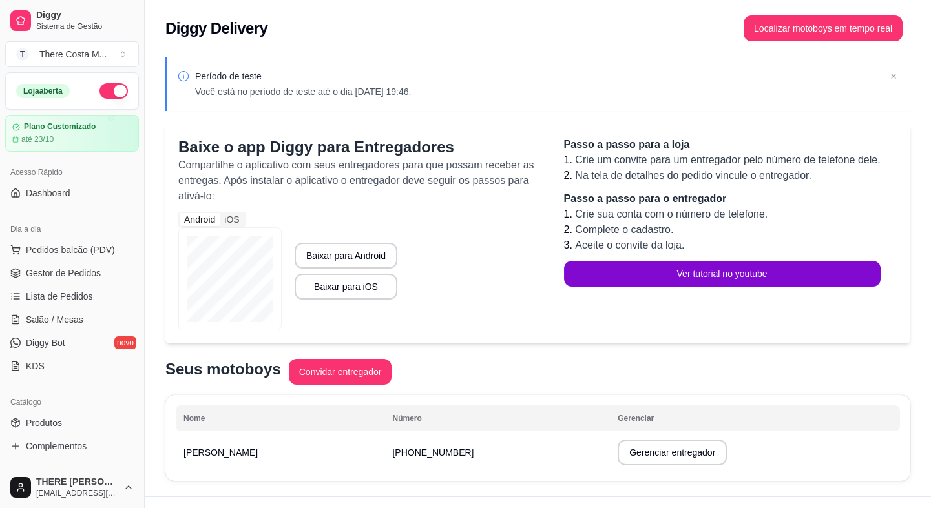
click at [100, 85] on button "button" at bounding box center [113, 91] width 28 height 16
